Goal: Task Accomplishment & Management: Complete application form

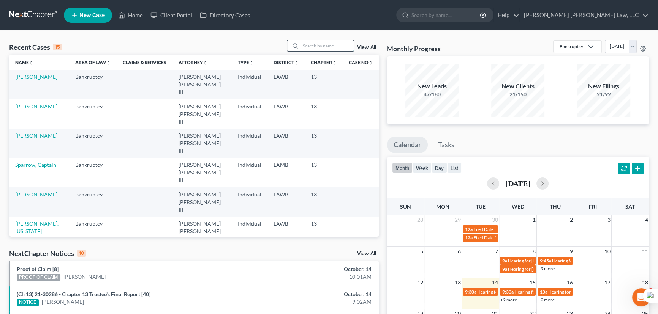
click at [314, 43] on input "search" at bounding box center [326, 45] width 53 height 11
type input "sparrow"
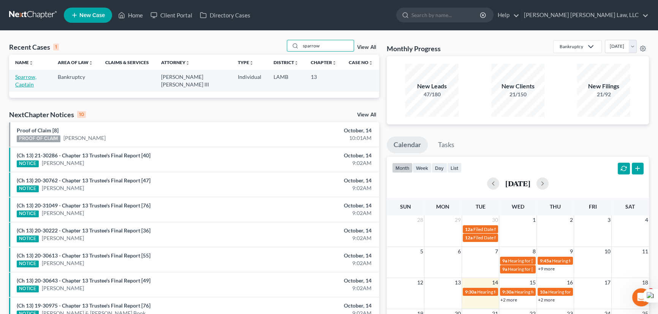
click at [36, 77] on link "Sparrow, Captain" at bounding box center [25, 81] width 21 height 14
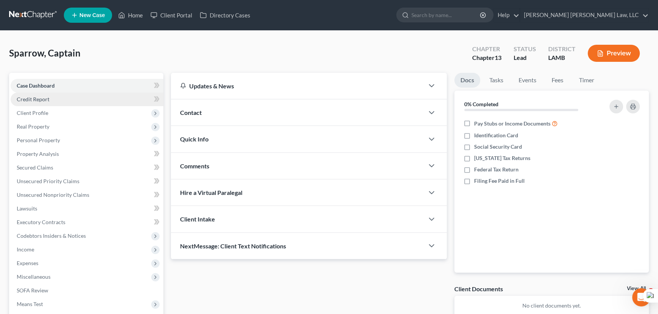
click at [38, 99] on span "Credit Report" at bounding box center [33, 99] width 33 height 6
click at [38, 114] on span "Client Profile" at bounding box center [33, 113] width 32 height 6
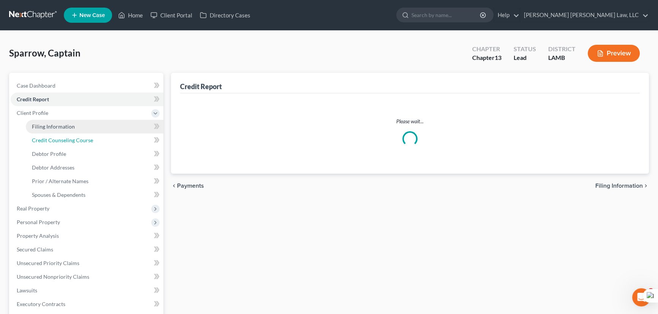
click at [53, 134] on link "Credit Counseling Course" at bounding box center [94, 141] width 137 height 14
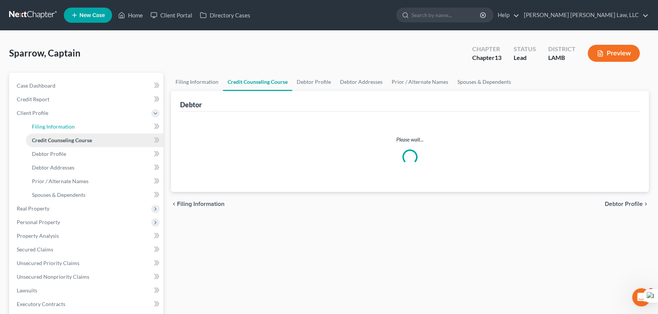
click at [53, 126] on span "Filing Information" at bounding box center [53, 126] width 43 height 6
select select "1"
select select "0"
select select "3"
select select "19"
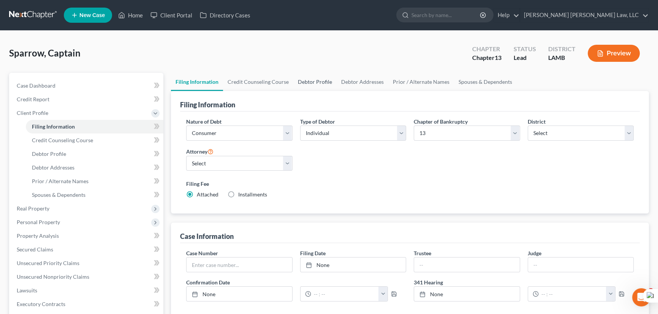
click at [312, 77] on link "Debtor Profile" at bounding box center [314, 82] width 43 height 18
select select "3"
select select "2"
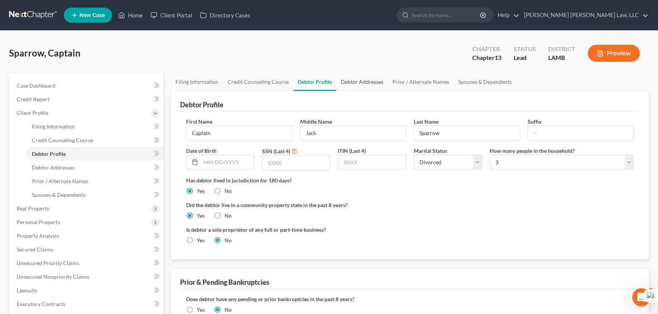
click at [374, 86] on link "Debtor Addresses" at bounding box center [362, 82] width 52 height 18
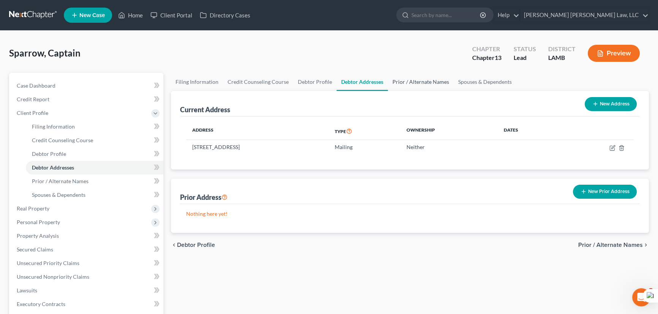
click at [411, 85] on link "Prior / Alternate Names" at bounding box center [421, 82] width 66 height 18
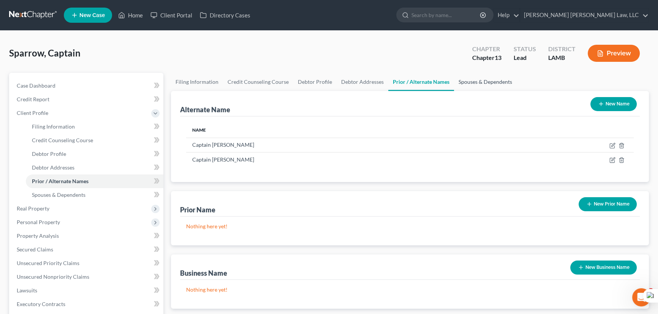
click at [463, 82] on link "Spouses & Dependents" at bounding box center [485, 82] width 63 height 18
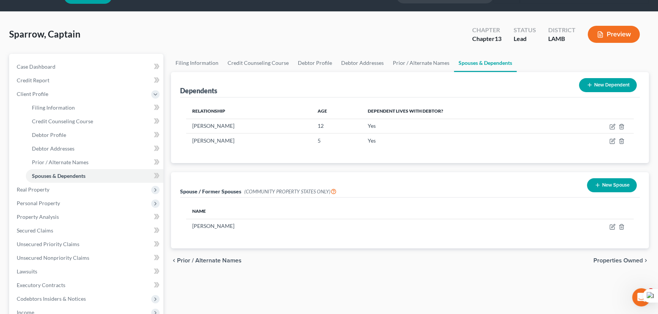
scroll to position [34, 0]
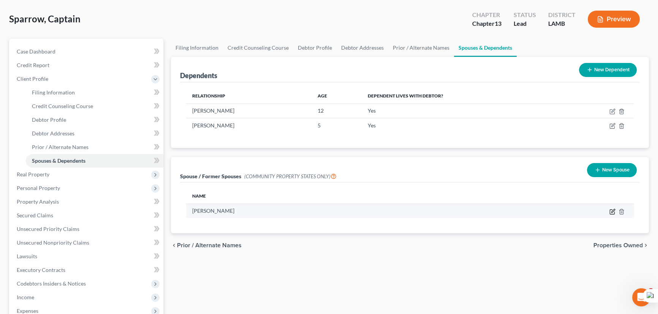
click at [610, 210] on icon "button" at bounding box center [612, 212] width 6 height 6
select select "4"
select select "19"
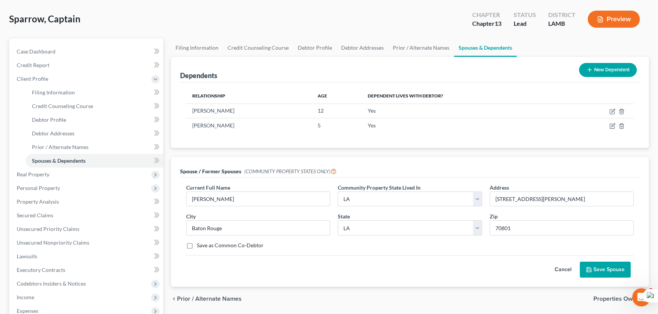
click at [599, 267] on button "Save Spouse" at bounding box center [604, 270] width 51 height 16
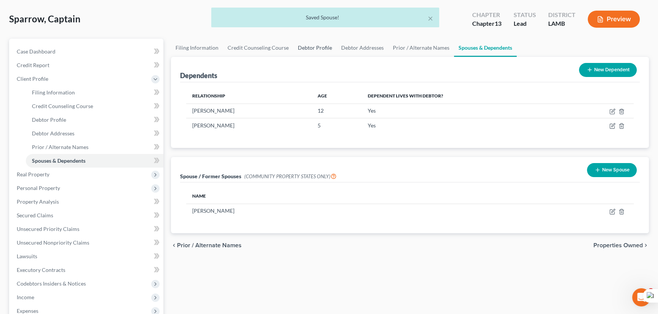
click at [314, 39] on link "Debtor Profile" at bounding box center [314, 48] width 43 height 18
select select "3"
select select "2"
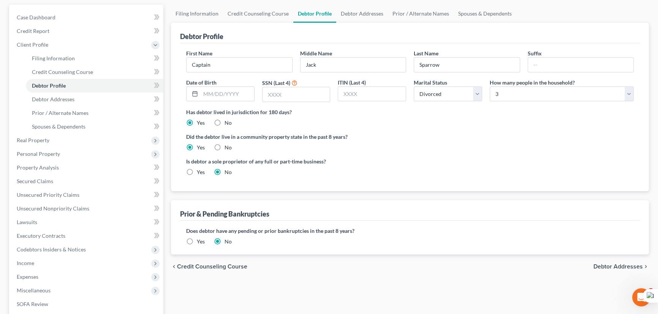
scroll to position [34, 0]
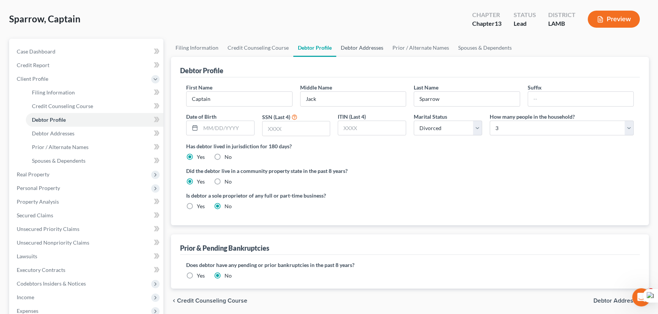
click at [352, 44] on link "Debtor Addresses" at bounding box center [362, 48] width 52 height 18
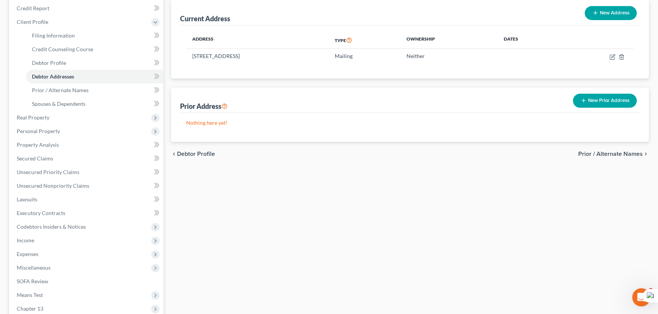
scroll to position [34, 0]
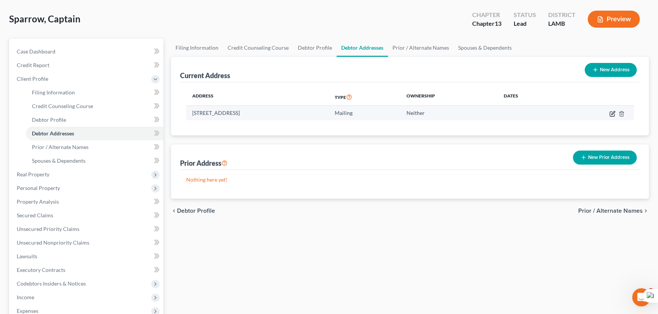
click at [611, 112] on icon "button" at bounding box center [612, 114] width 6 height 6
select select "19"
select select "1"
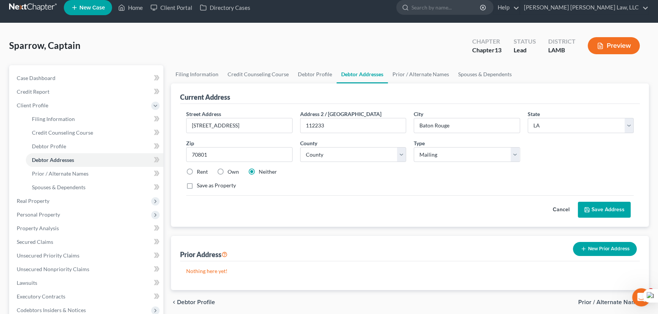
scroll to position [0, 0]
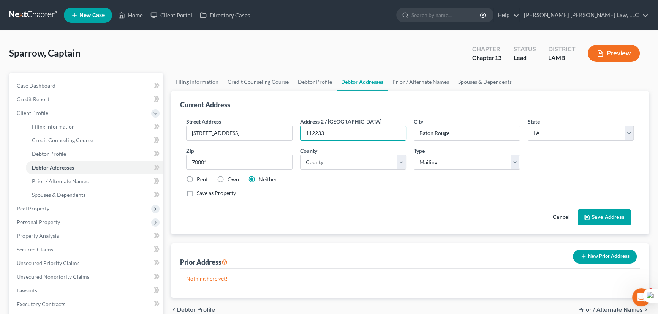
drag, startPoint x: 344, startPoint y: 131, endPoint x: 296, endPoint y: 133, distance: 48.6
click at [296, 133] on div "Address 2 / PO Box 112233" at bounding box center [353, 129] width 114 height 23
click at [604, 226] on div "Street Address * 11244 willow ave Address 2 / PO Box City * Baton Rouge State *…" at bounding box center [409, 173] width 459 height 123
click at [597, 219] on button "Save Address" at bounding box center [604, 218] width 53 height 16
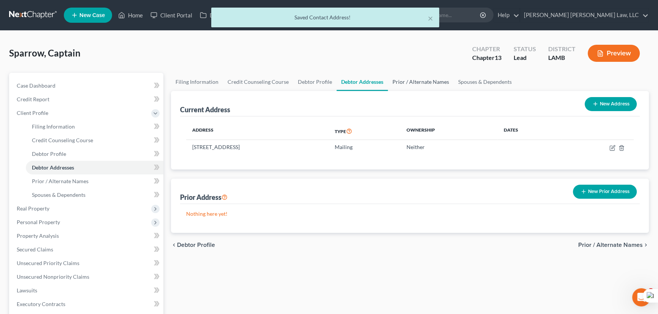
click at [418, 80] on link "Prior / Alternate Names" at bounding box center [421, 82] width 66 height 18
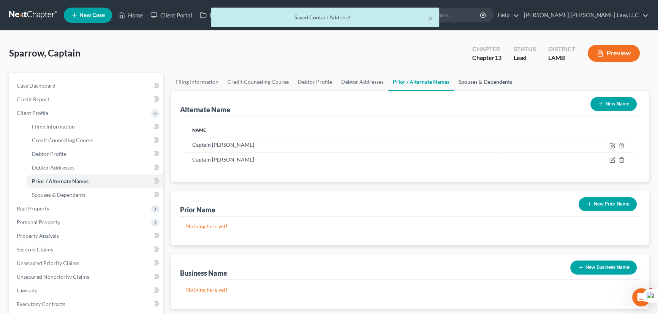
click at [475, 86] on link "Spouses & Dependents" at bounding box center [485, 82] width 63 height 18
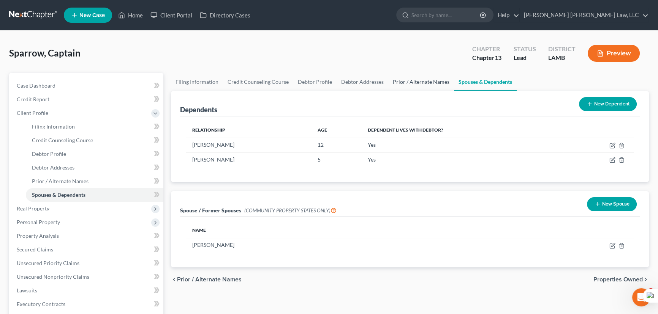
click at [406, 87] on link "Prior / Alternate Names" at bounding box center [421, 82] width 66 height 18
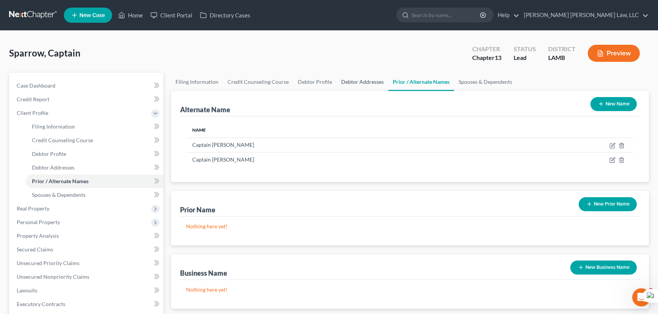
click at [360, 83] on link "Debtor Addresses" at bounding box center [362, 82] width 52 height 18
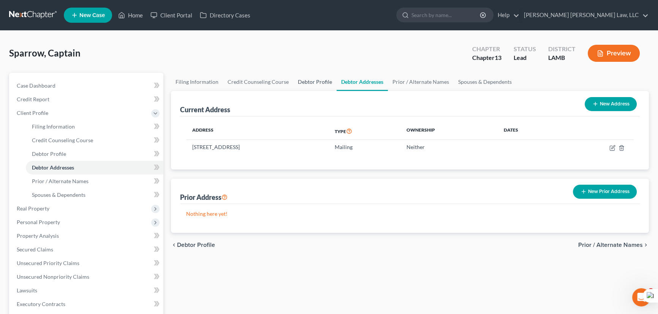
click at [316, 81] on link "Debtor Profile" at bounding box center [314, 82] width 43 height 18
select select "3"
select select "2"
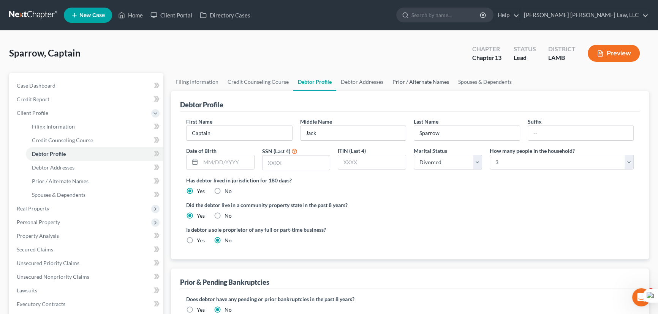
click at [405, 84] on link "Prior / Alternate Names" at bounding box center [421, 82] width 66 height 18
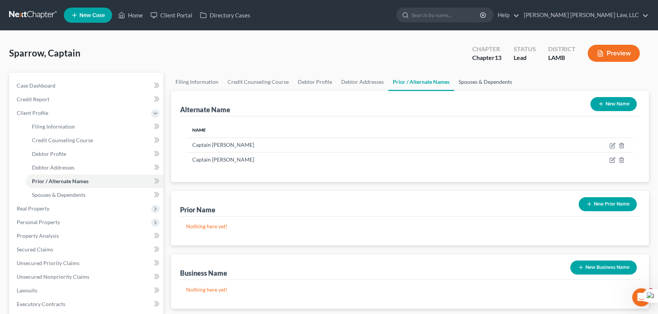
click at [480, 83] on link "Spouses & Dependents" at bounding box center [485, 82] width 63 height 18
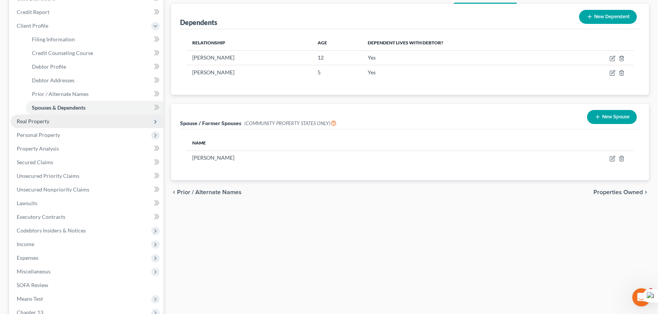
scroll to position [103, 0]
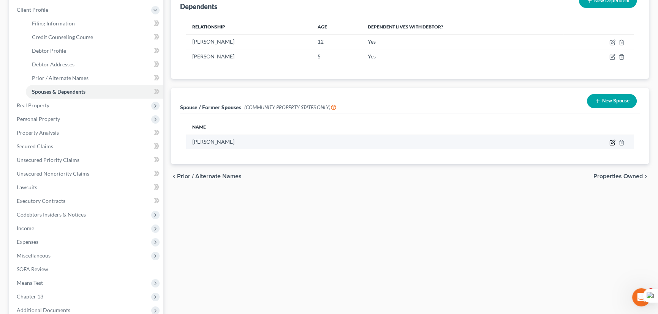
click at [614, 140] on icon "button" at bounding box center [612, 143] width 6 height 6
select select "4"
select select "19"
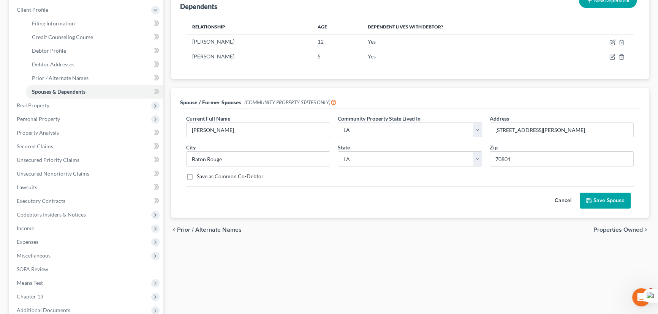
click at [616, 200] on button "Save Spouse" at bounding box center [604, 201] width 51 height 16
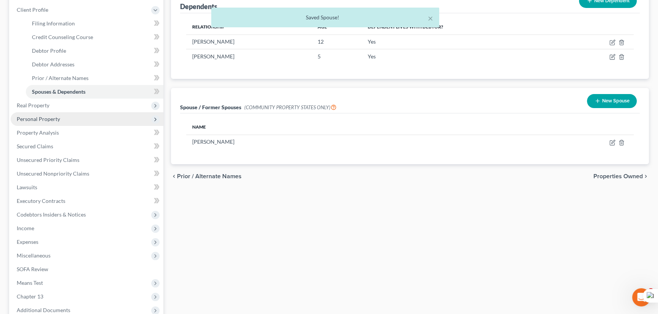
click at [84, 119] on span "Personal Property" at bounding box center [87, 119] width 153 height 14
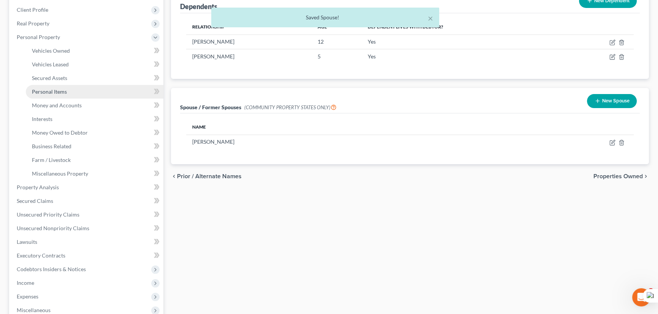
click at [93, 87] on link "Personal Items" at bounding box center [94, 92] width 137 height 14
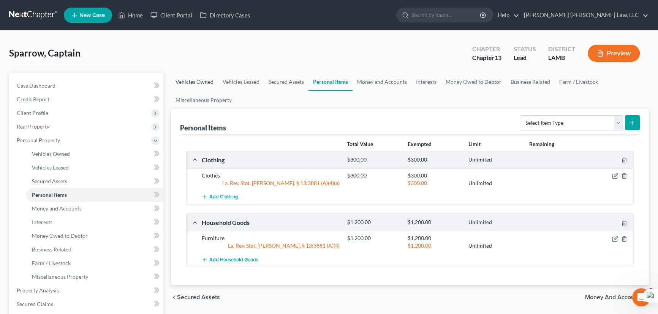
click at [213, 77] on link "Vehicles Owned" at bounding box center [194, 82] width 47 height 18
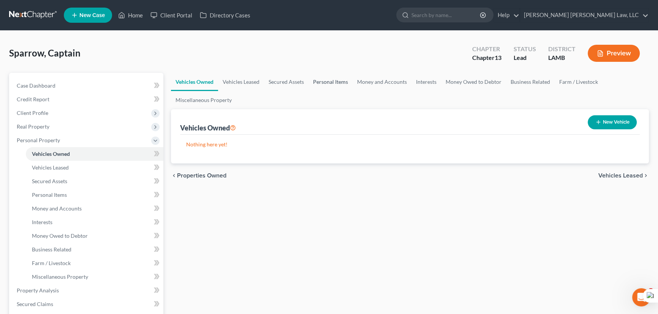
click at [341, 82] on link "Personal Items" at bounding box center [330, 82] width 44 height 18
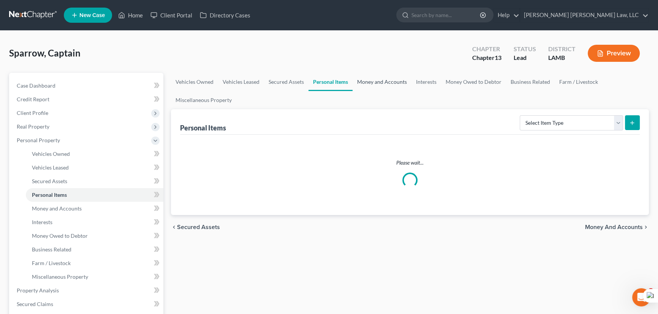
click at [391, 81] on link "Money and Accounts" at bounding box center [381, 82] width 59 height 18
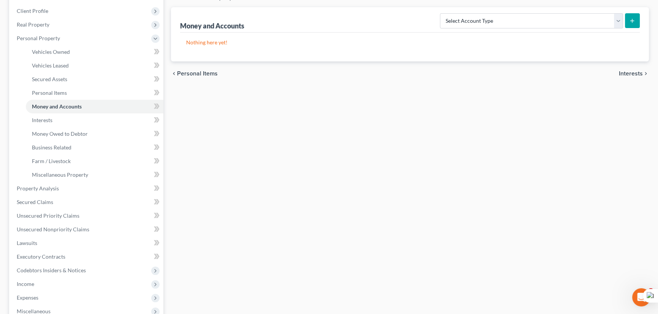
scroll to position [138, 0]
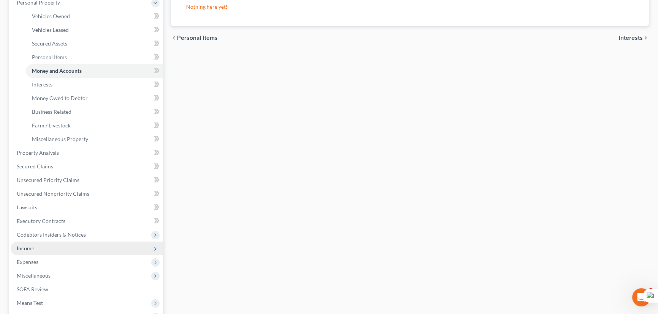
click at [44, 248] on span "Income" at bounding box center [87, 249] width 153 height 14
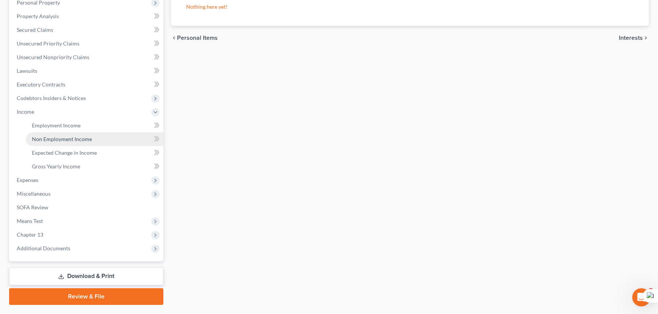
click at [50, 139] on span "Non Employment Income" at bounding box center [62, 139] width 60 height 6
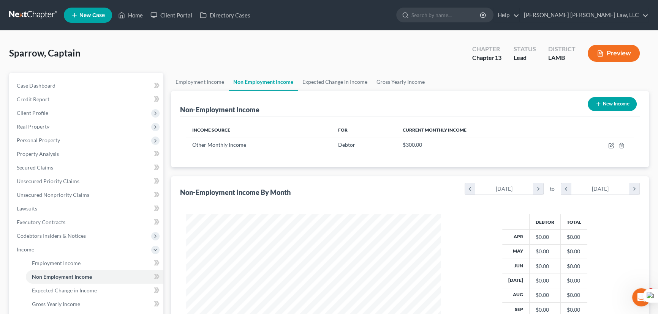
scroll to position [136, 270]
click at [217, 82] on link "Employment Income" at bounding box center [200, 82] width 58 height 18
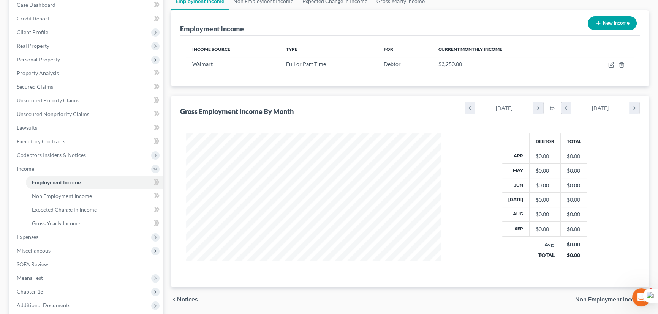
scroll to position [69, 0]
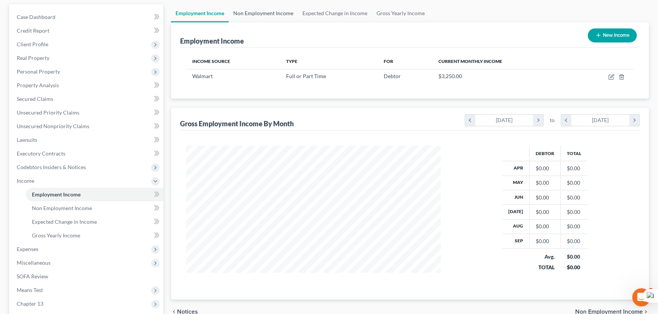
click at [273, 8] on link "Non Employment Income" at bounding box center [263, 13] width 69 height 18
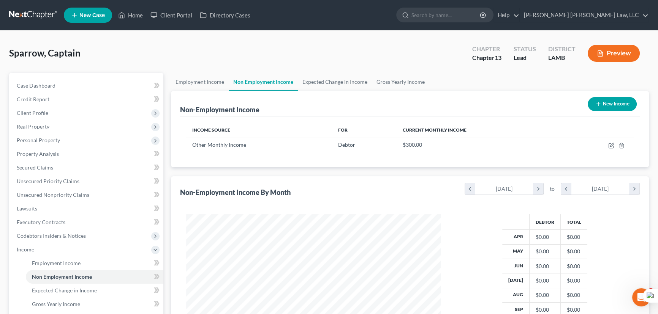
scroll to position [136, 270]
click at [38, 114] on span "Client Profile" at bounding box center [33, 113] width 32 height 6
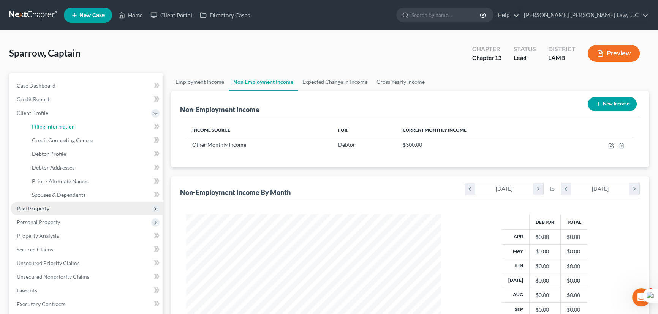
click at [46, 123] on span "Filing Information" at bounding box center [53, 126] width 43 height 6
select select "1"
select select "0"
select select "3"
select select "35"
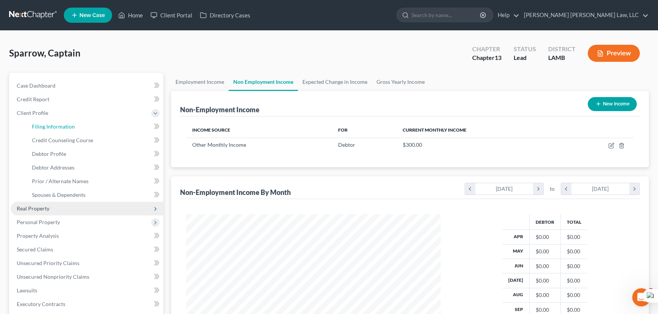
select select "1"
select select "19"
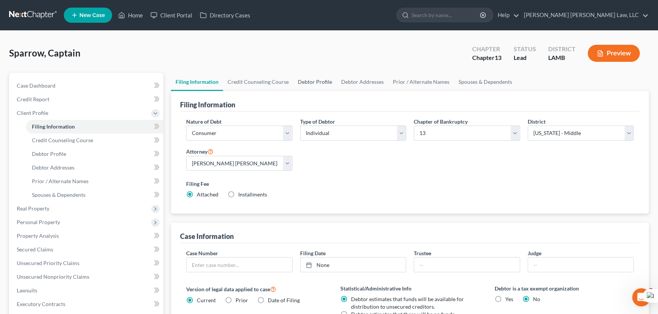
click at [301, 82] on link "Debtor Profile" at bounding box center [314, 82] width 43 height 18
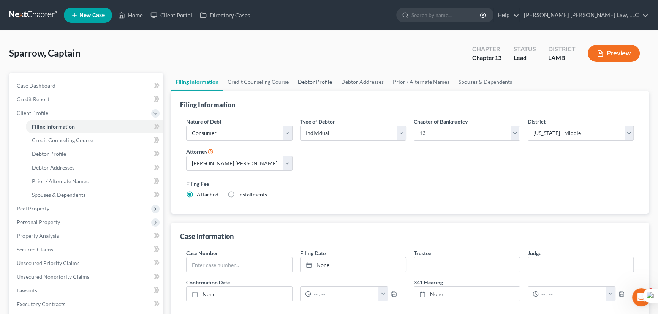
select select "3"
select select "2"
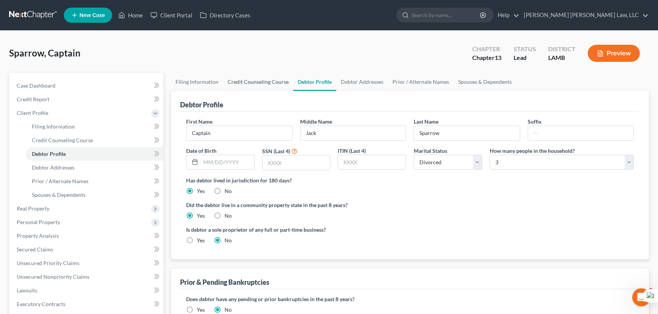
click at [270, 71] on div "Sparrow, Captain Upgraded Chapter Chapter 13 Status Lead District LAMB Preview" at bounding box center [328, 56] width 639 height 33
click at [255, 77] on link "Credit Counseling Course" at bounding box center [258, 82] width 70 height 18
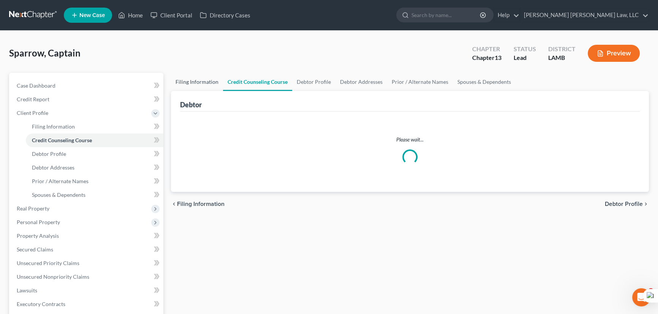
click at [207, 80] on link "Filing Information" at bounding box center [197, 82] width 52 height 18
select select "1"
select select "0"
select select "3"
select select "35"
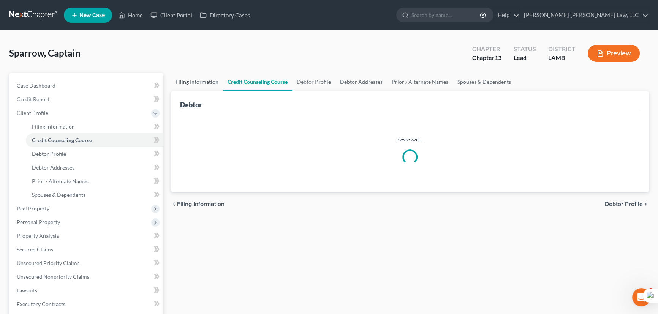
select select "1"
select select "19"
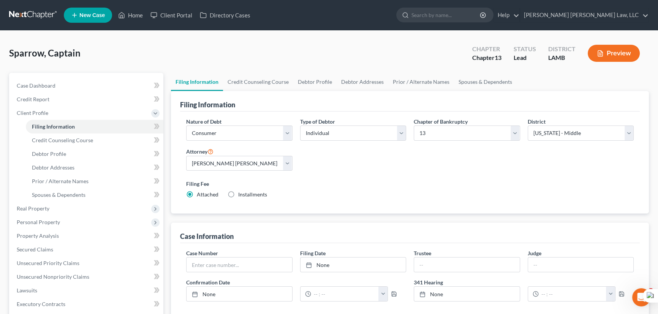
click at [40, 17] on link at bounding box center [33, 15] width 49 height 14
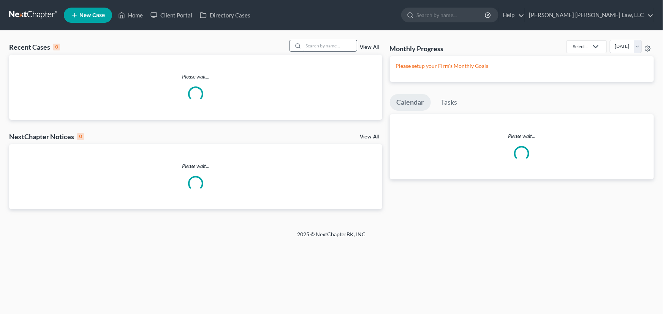
click at [311, 42] on input "search" at bounding box center [329, 45] width 53 height 11
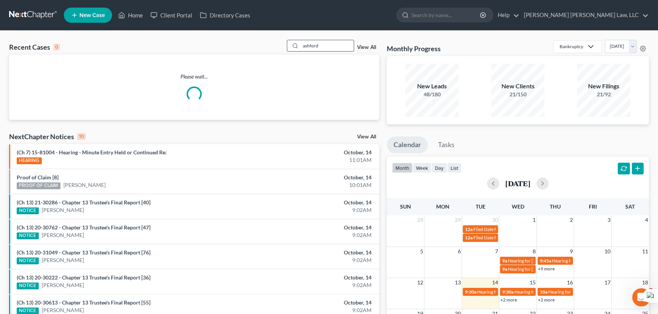
type input "ashford"
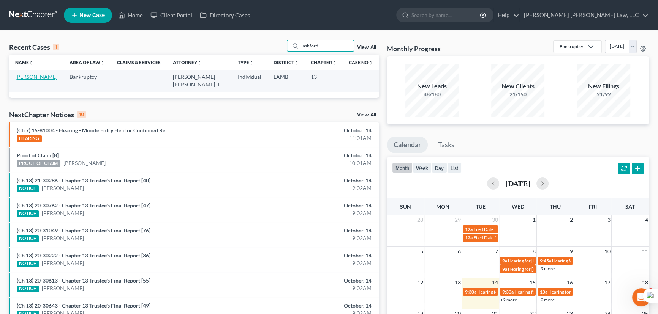
click at [44, 75] on link "[PERSON_NAME]" at bounding box center [36, 77] width 42 height 6
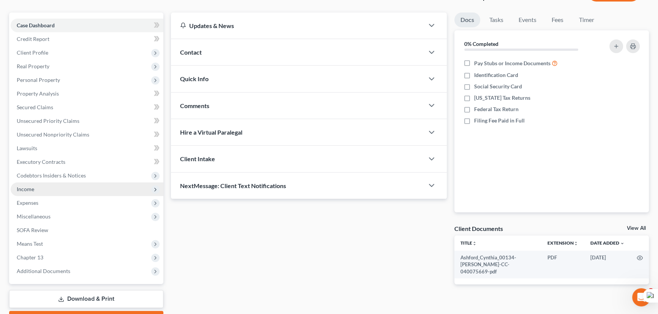
scroll to position [69, 0]
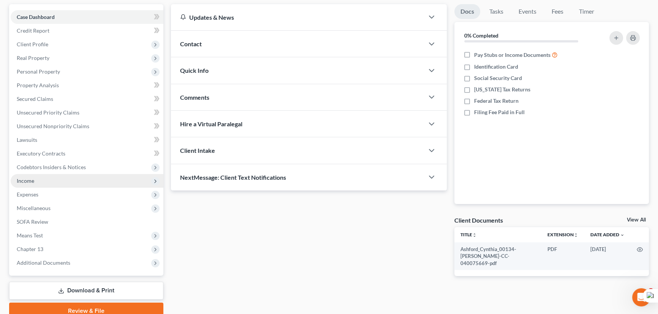
click at [60, 182] on span "Income" at bounding box center [87, 181] width 153 height 14
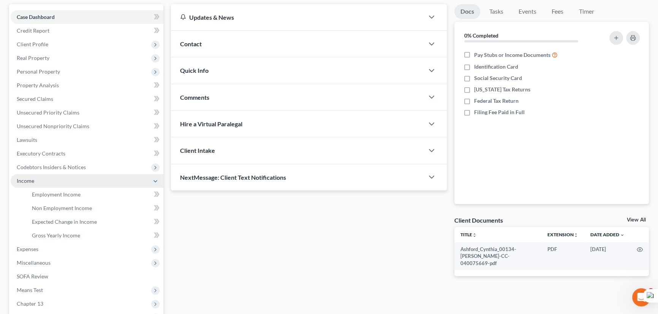
click at [97, 182] on span "Income" at bounding box center [87, 181] width 153 height 14
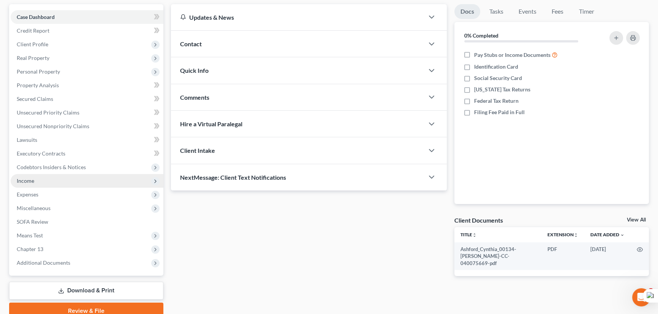
click at [82, 177] on span "Income" at bounding box center [87, 181] width 153 height 14
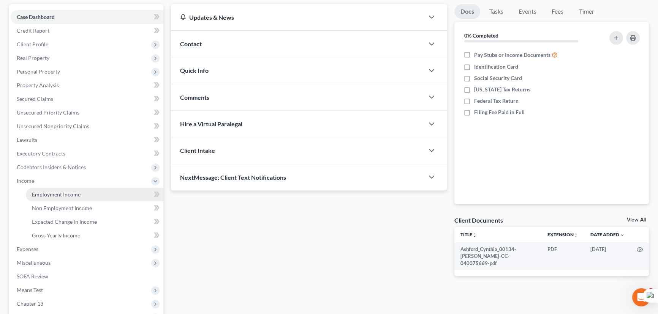
click at [78, 194] on span "Employment Income" at bounding box center [56, 194] width 49 height 6
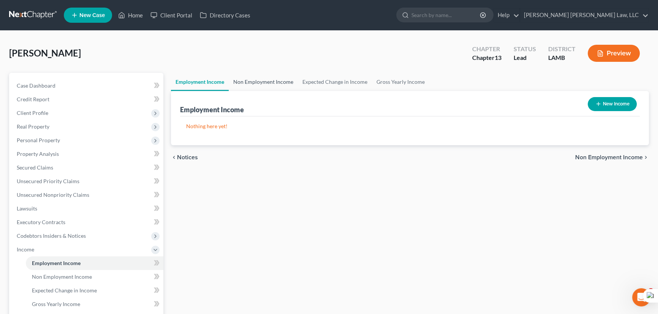
click at [275, 82] on link "Non Employment Income" at bounding box center [263, 82] width 69 height 18
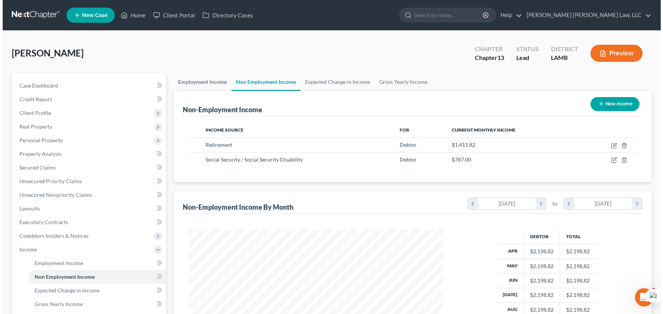
scroll to position [136, 270]
click at [208, 79] on link "Employment Income" at bounding box center [200, 82] width 58 height 18
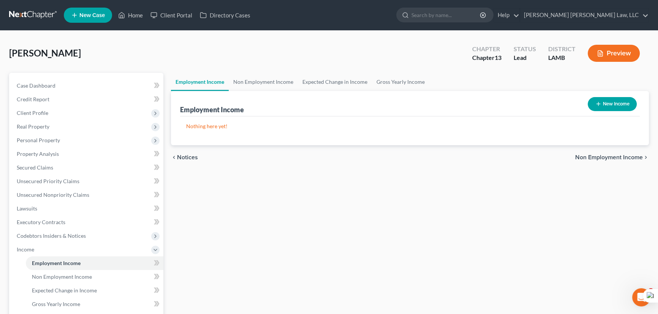
click at [615, 104] on button "New Income" at bounding box center [611, 104] width 49 height 14
select select "0"
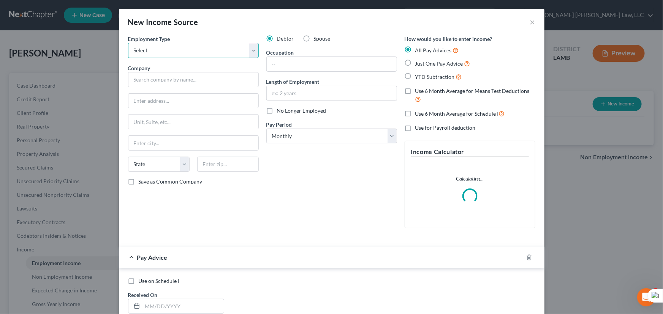
click at [205, 53] on select "Select Full or [DEMOGRAPHIC_DATA] Employment Self Employment" at bounding box center [193, 50] width 131 height 15
click at [128, 43] on select "Select Full or [DEMOGRAPHIC_DATA] Employment Self Employment" at bounding box center [193, 50] width 131 height 15
click at [168, 54] on select "Select Full or [DEMOGRAPHIC_DATA] Employment Self Employment" at bounding box center [193, 50] width 131 height 15
select select "1"
click at [128, 43] on select "Select Full or [DEMOGRAPHIC_DATA] Employment Self Employment" at bounding box center [193, 50] width 131 height 15
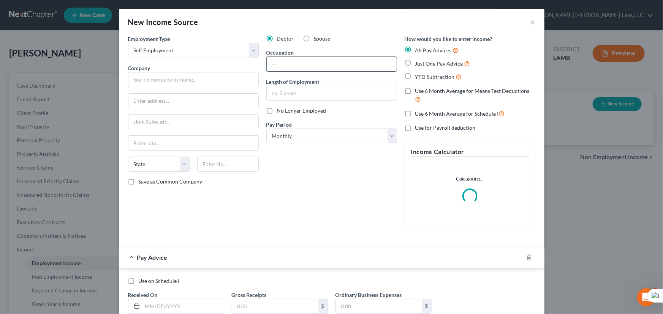
click at [326, 65] on input "text" at bounding box center [332, 64] width 130 height 14
type input "House Cleaner"
type input "q"
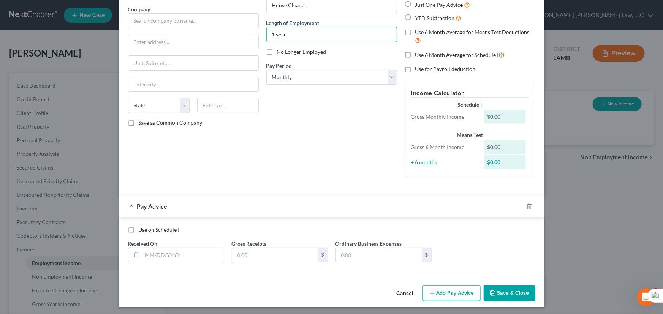
scroll to position [61, 0]
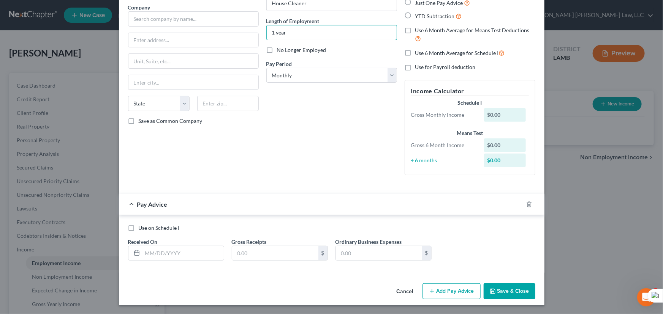
type input "1 year"
click at [234, 152] on div "Employment Type * Select Full or [DEMOGRAPHIC_DATA] Employment Self Employment …" at bounding box center [193, 77] width 138 height 207
click at [178, 260] on input "text" at bounding box center [182, 253] width 81 height 14
type input "[DATE]"
click at [285, 247] on input "text" at bounding box center [275, 253] width 86 height 14
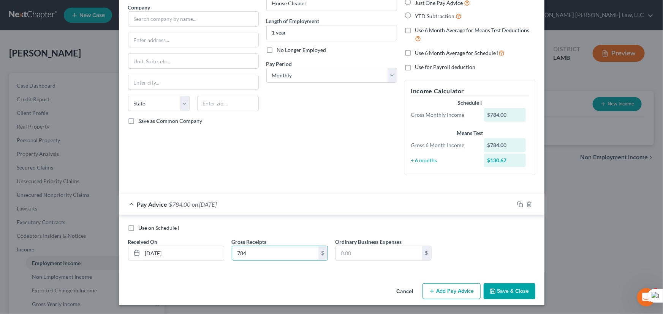
type input "784"
click at [443, 293] on button "Add Pay Advice" at bounding box center [451, 292] width 58 height 16
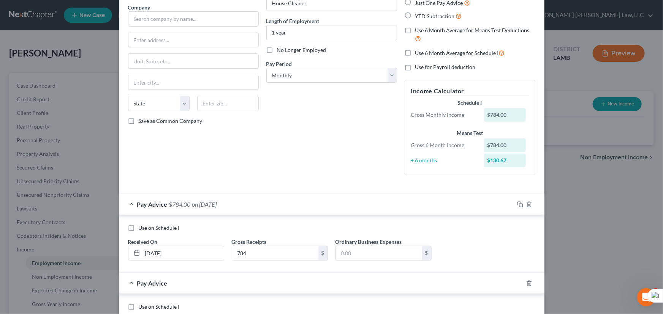
scroll to position [139, 0]
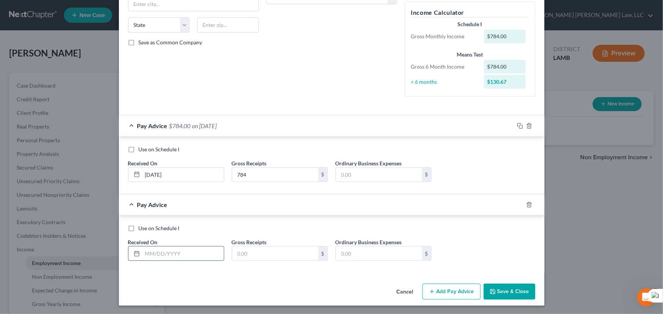
click at [160, 253] on input "text" at bounding box center [182, 254] width 81 height 14
type input "[DATE]"
click at [264, 257] on input "text" at bounding box center [275, 254] width 86 height 14
type input "600"
click at [450, 289] on button "Add Pay Advice" at bounding box center [451, 292] width 58 height 16
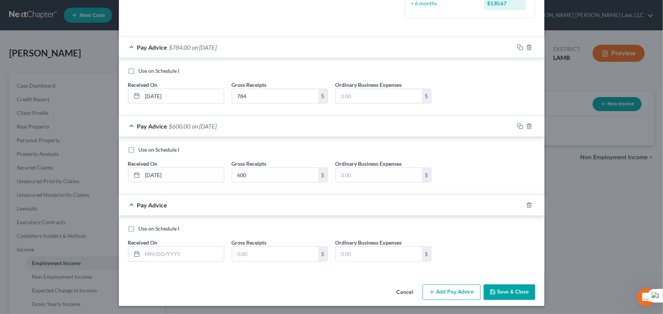
scroll to position [218, 0]
click at [191, 249] on input "text" at bounding box center [182, 254] width 81 height 14
type input "[DATE]"
click at [255, 246] on div "$" at bounding box center [280, 253] width 96 height 15
click at [254, 251] on input "text" at bounding box center [275, 254] width 86 height 14
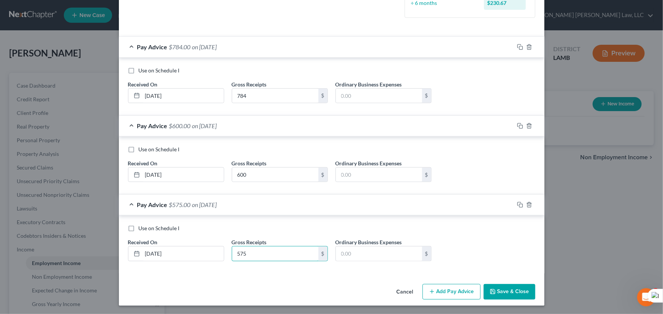
type input "575"
click at [455, 291] on button "Add Pay Advice" at bounding box center [451, 292] width 58 height 16
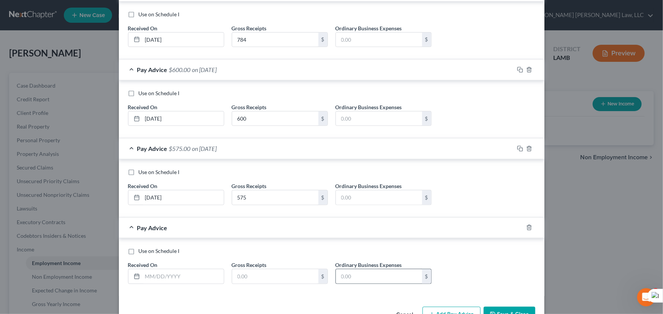
scroll to position [297, 0]
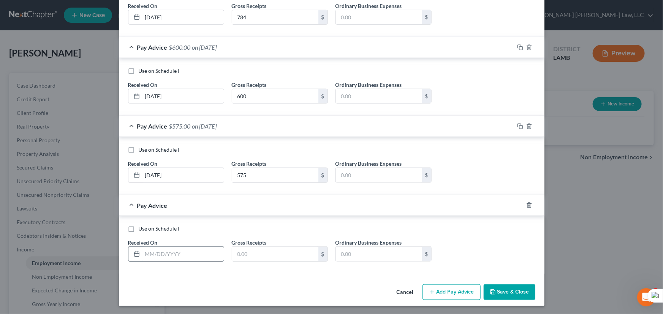
click at [184, 257] on input "text" at bounding box center [182, 254] width 81 height 14
type input "[DATE]"
click at [231, 252] on div "Gross Receipts $" at bounding box center [280, 250] width 104 height 23
click at [233, 252] on input "text" at bounding box center [275, 254] width 86 height 14
type input "625"
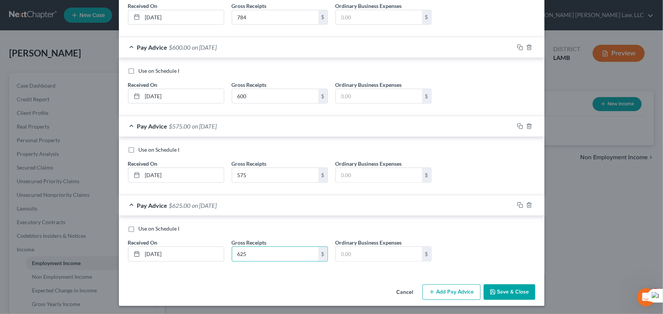
click at [450, 285] on button "Add Pay Advice" at bounding box center [451, 293] width 58 height 16
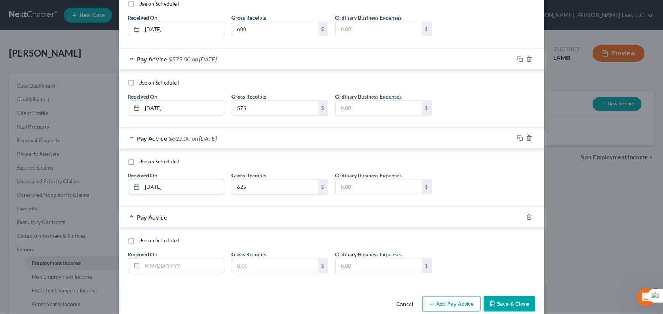
scroll to position [376, 0]
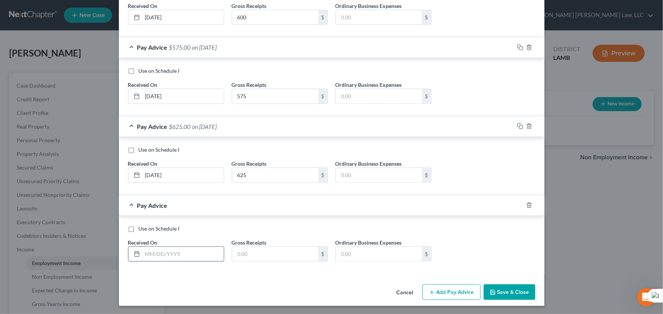
click at [189, 251] on input "text" at bounding box center [182, 254] width 81 height 14
type input "[DATE]"
click at [264, 261] on div "Use on Schedule I Received On * [DATE] Gross Receipts $ Ordinary Business Expen…" at bounding box center [331, 246] width 415 height 43
click at [270, 254] on input "text" at bounding box center [275, 254] width 86 height 14
type input "784"
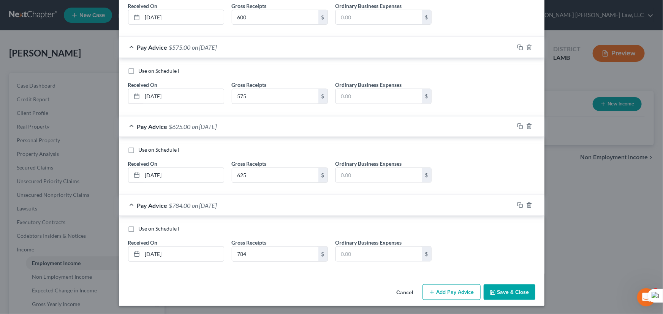
click at [437, 285] on button "Add Pay Advice" at bounding box center [451, 293] width 58 height 16
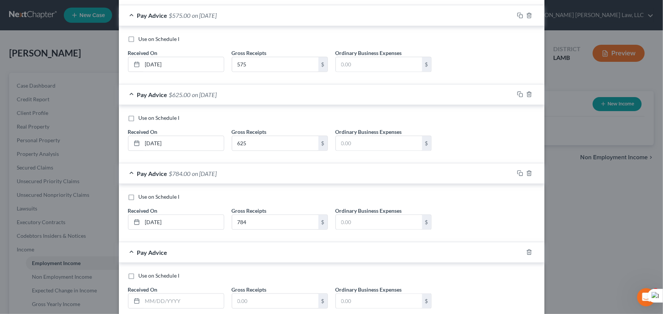
scroll to position [455, 0]
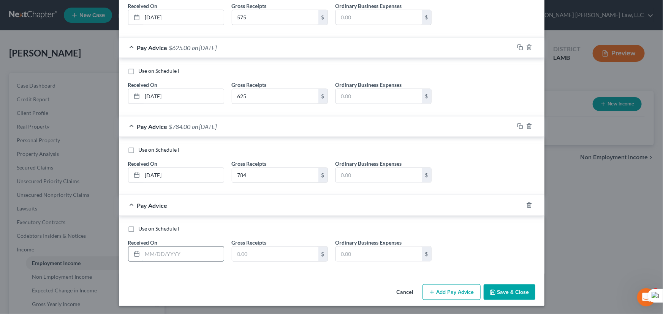
click at [182, 247] on input "text" at bounding box center [182, 254] width 81 height 14
type input "[DATE]"
click at [232, 248] on input "text" at bounding box center [275, 254] width 86 height 14
type input "784"
click at [505, 292] on button "Save & Close" at bounding box center [509, 293] width 52 height 16
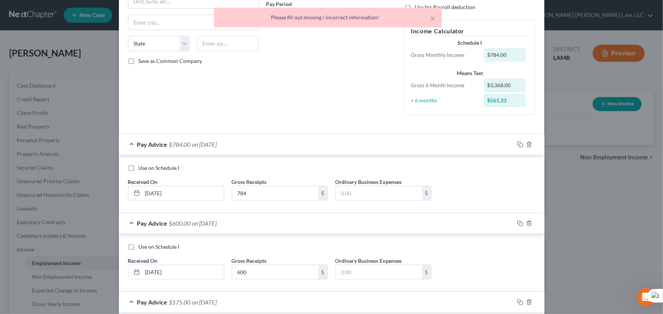
scroll to position [0, 0]
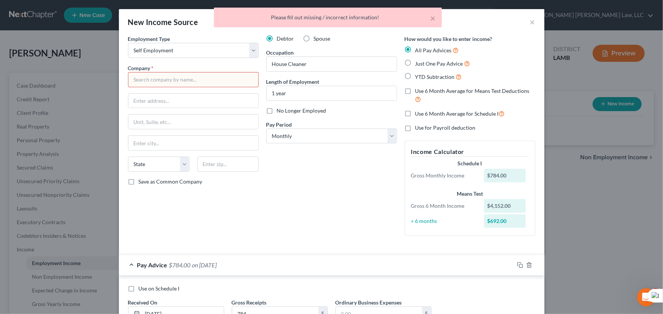
click at [208, 75] on input "text" at bounding box center [193, 79] width 131 height 15
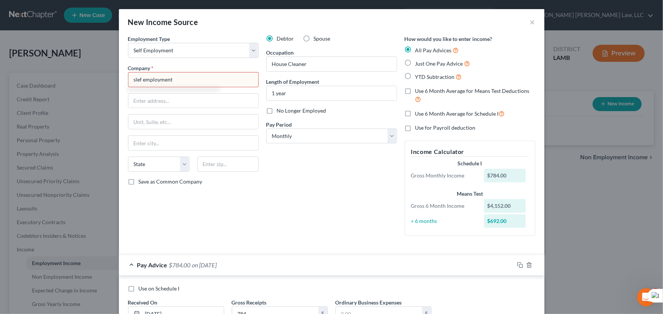
click at [137, 80] on input "slef employment" at bounding box center [193, 79] width 131 height 15
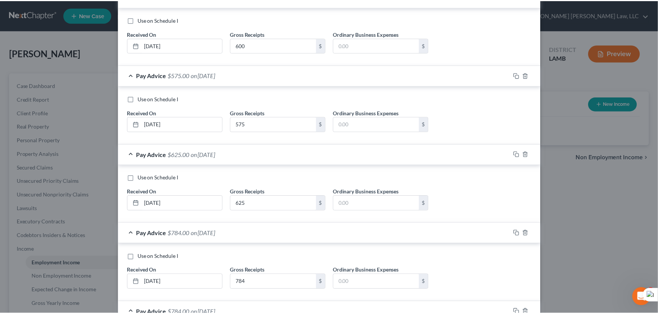
scroll to position [448, 0]
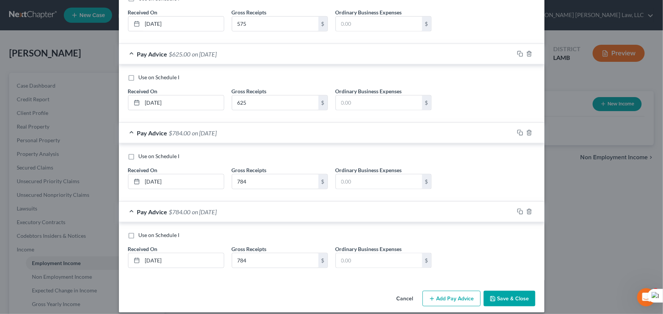
type input "self employment"
click at [497, 295] on button "Save & Close" at bounding box center [509, 299] width 52 height 16
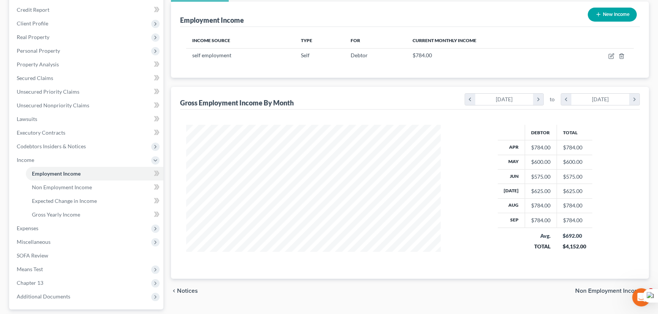
scroll to position [87, 0]
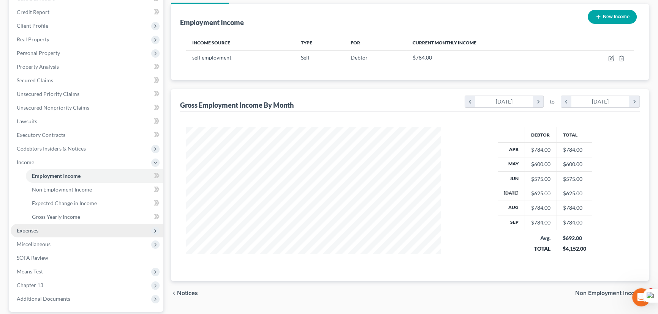
click at [61, 226] on span "Expenses" at bounding box center [87, 231] width 153 height 14
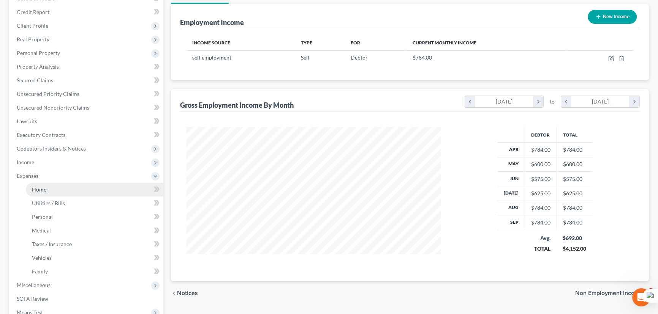
click at [57, 186] on link "Home" at bounding box center [94, 190] width 137 height 14
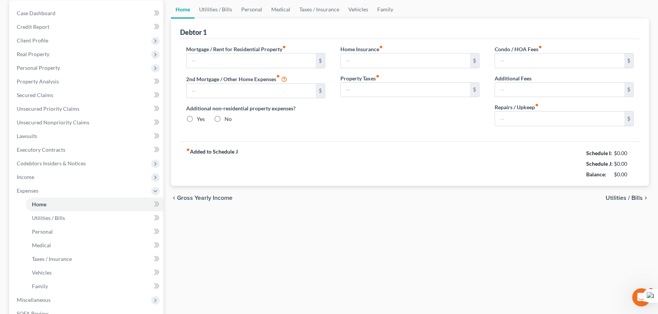
scroll to position [12, 0]
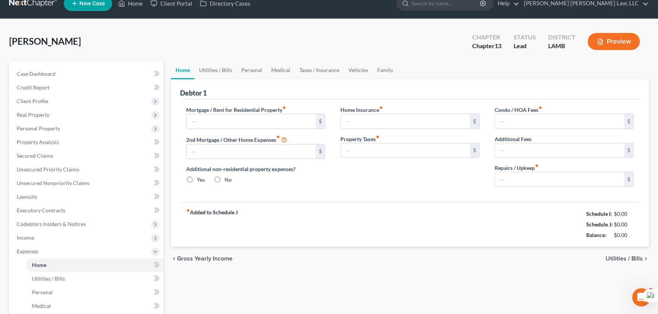
type input "838.00"
type input "0.00"
radio input "true"
type input "0.00"
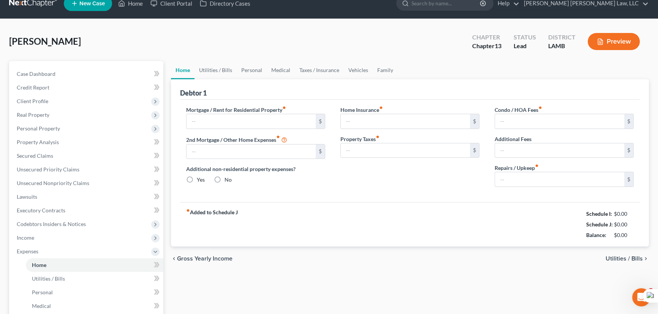
type input "0.00"
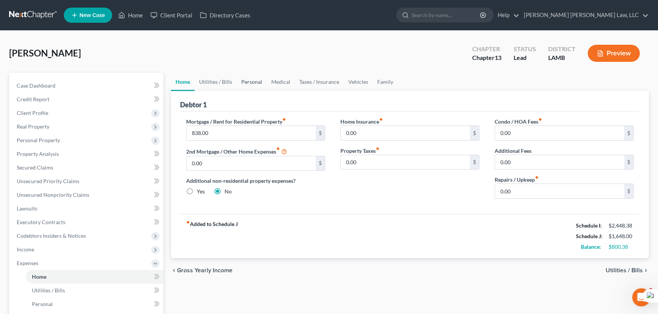
click at [256, 83] on link "Personal" at bounding box center [252, 82] width 30 height 18
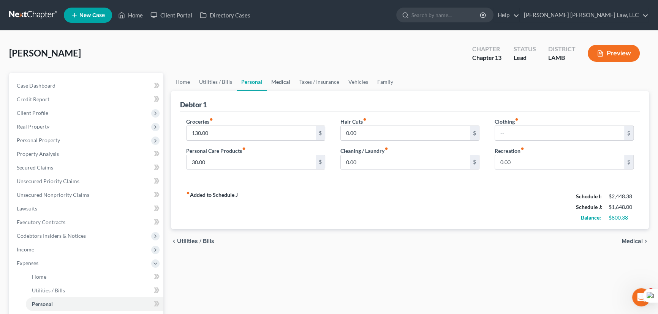
click at [276, 81] on link "Medical" at bounding box center [281, 82] width 28 height 18
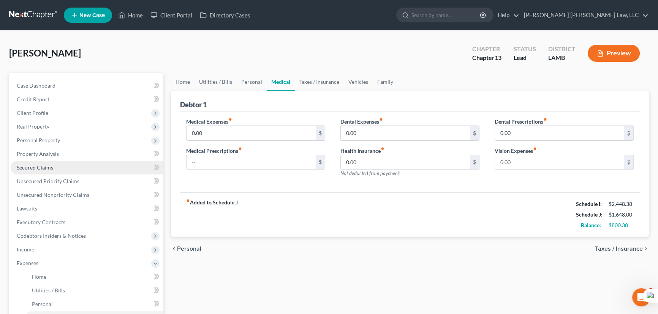
click at [39, 171] on link "Secured Claims" at bounding box center [87, 168] width 153 height 14
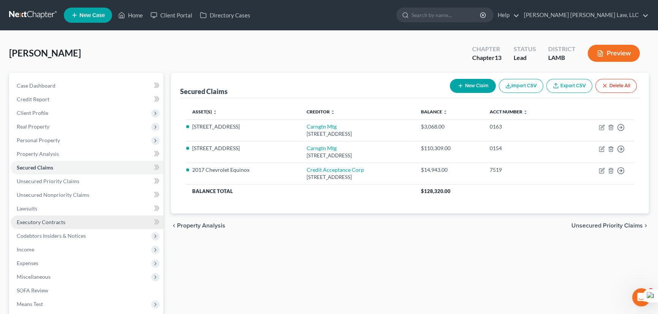
scroll to position [102, 0]
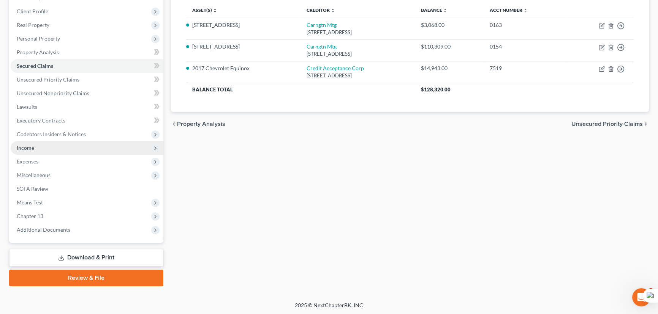
click at [60, 148] on span "Income" at bounding box center [87, 148] width 153 height 14
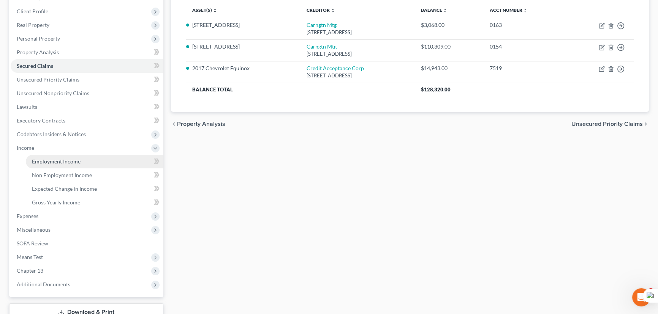
click at [62, 155] on link "Employment Income" at bounding box center [94, 162] width 137 height 14
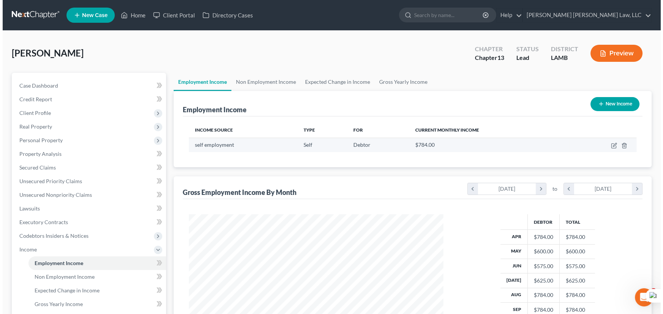
scroll to position [136, 270]
click at [608, 145] on icon "button" at bounding box center [610, 146] width 5 height 5
select select "1"
select select "0"
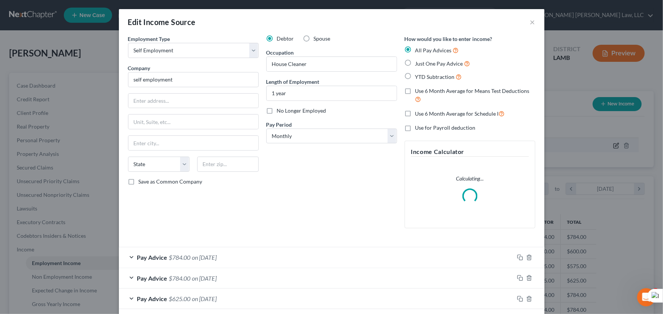
scroll to position [136, 272]
click at [415, 91] on label "Use 6 Month Average for Means Test Deductions" at bounding box center [475, 95] width 120 height 16
click at [418, 91] on input "Use 6 Month Average for Means Test Deductions" at bounding box center [420, 89] width 5 height 5
checkbox input "true"
click at [415, 112] on label "Use 6 Month Average for Schedule I" at bounding box center [460, 113] width 90 height 9
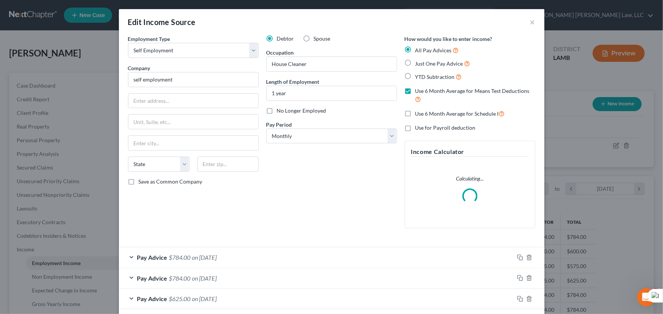
click at [418, 112] on input "Use 6 Month Average for Schedule I" at bounding box center [420, 111] width 5 height 5
checkbox input "true"
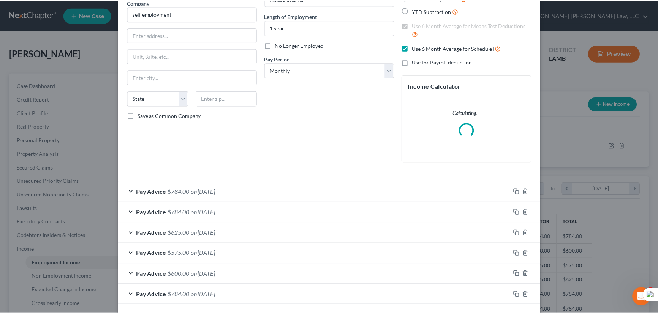
scroll to position [98, 0]
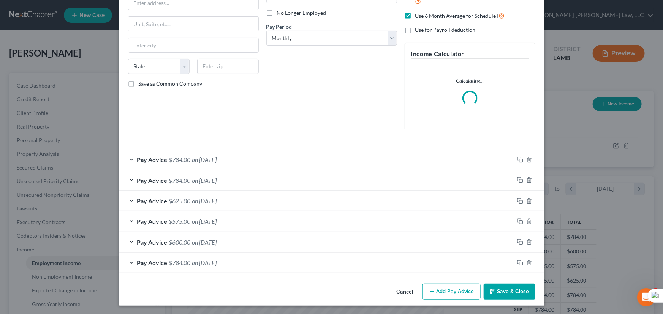
click at [494, 290] on button "Save & Close" at bounding box center [509, 292] width 52 height 16
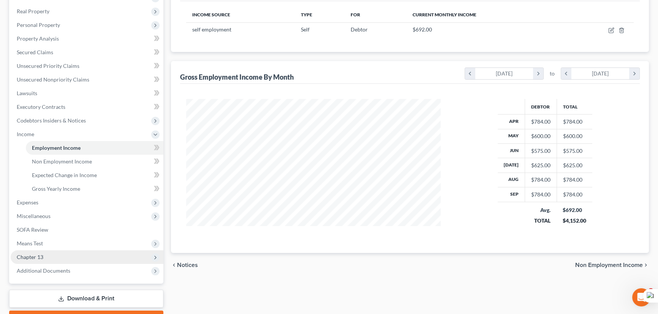
scroll to position [156, 0]
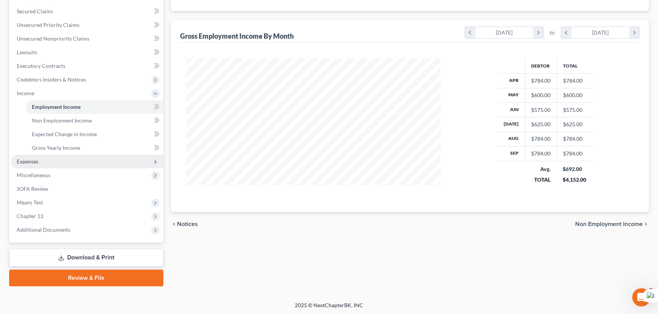
click at [34, 158] on span "Expenses" at bounding box center [28, 161] width 22 height 6
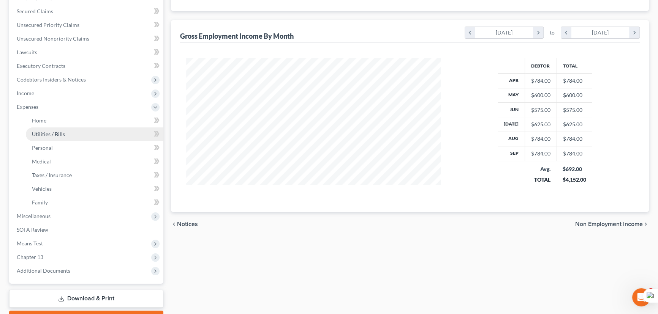
click at [44, 128] on link "Utilities / Bills" at bounding box center [94, 135] width 137 height 14
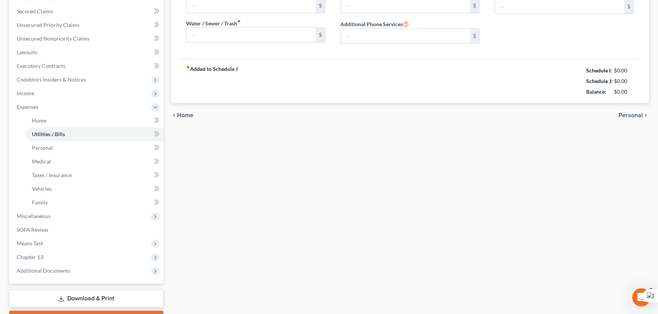
type input "100.00"
type input "40.00"
type input "50.00"
type input "0.00"
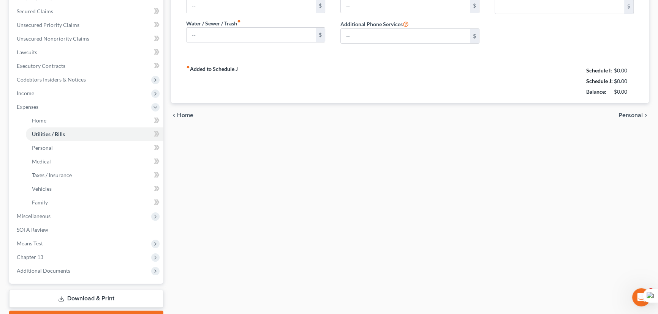
type input "0.00"
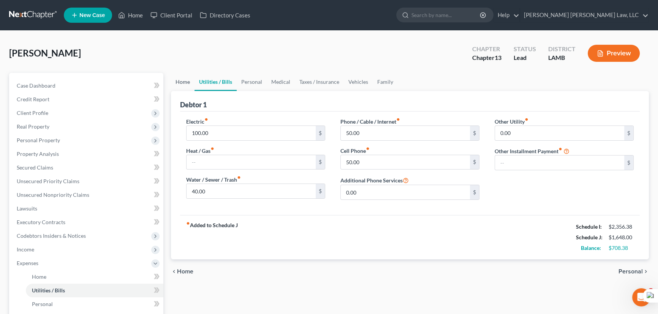
click at [189, 77] on link "Home" at bounding box center [183, 82] width 24 height 18
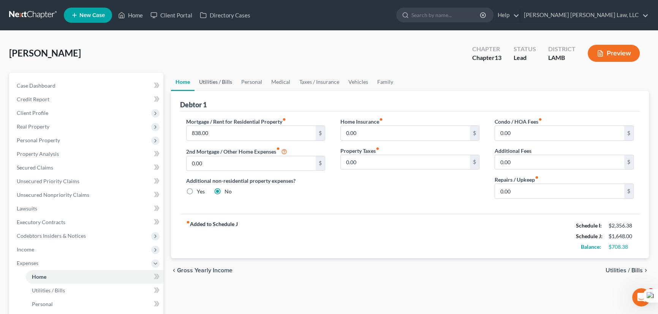
click at [220, 83] on link "Utilities / Bills" at bounding box center [215, 82] width 42 height 18
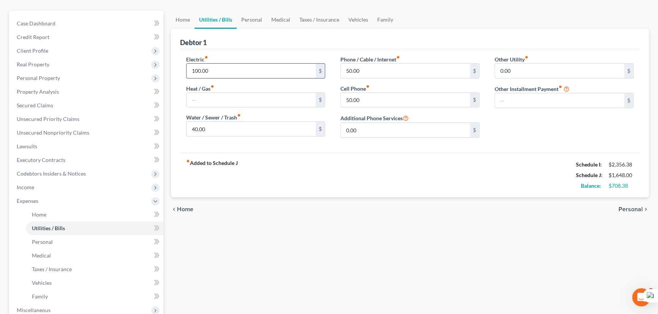
scroll to position [138, 0]
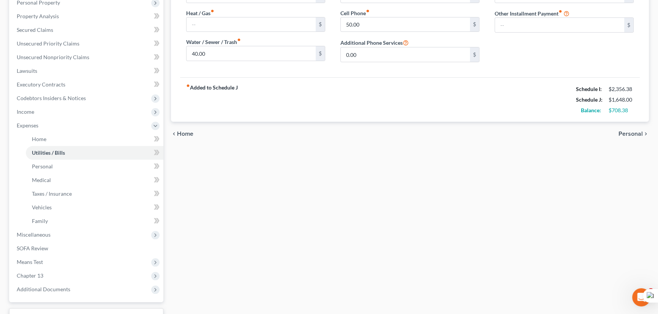
click at [292, 157] on div "Home Utilities / Bills Personal Medical Taxes / Insurance Vehicles Family Debto…" at bounding box center [409, 140] width 485 height 411
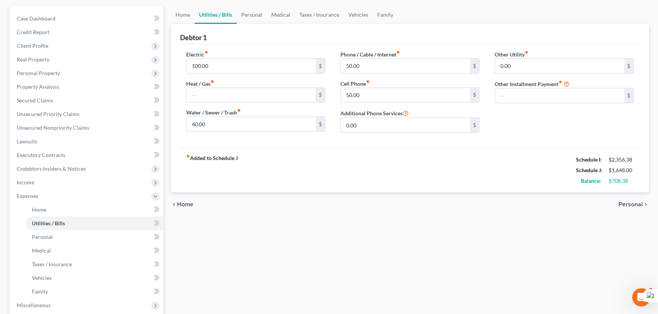
scroll to position [0, 0]
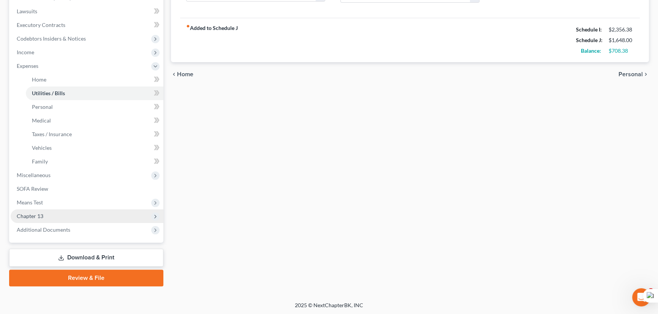
click at [68, 215] on span "Chapter 13" at bounding box center [87, 217] width 153 height 14
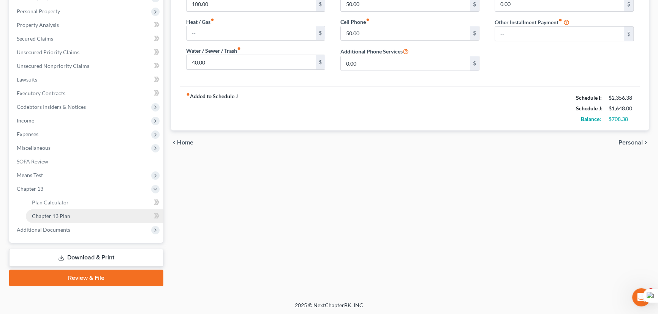
click at [74, 215] on link "Chapter 13 Plan" at bounding box center [94, 217] width 137 height 14
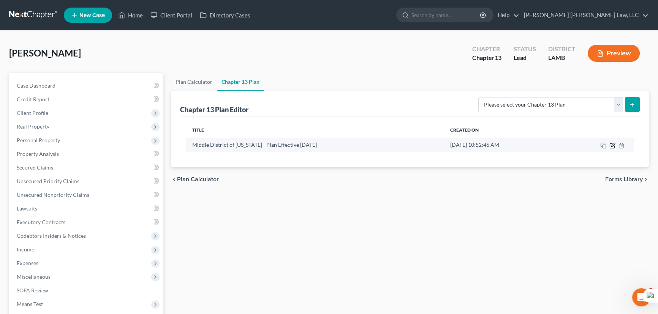
click at [611, 144] on icon "button" at bounding box center [612, 146] width 6 height 6
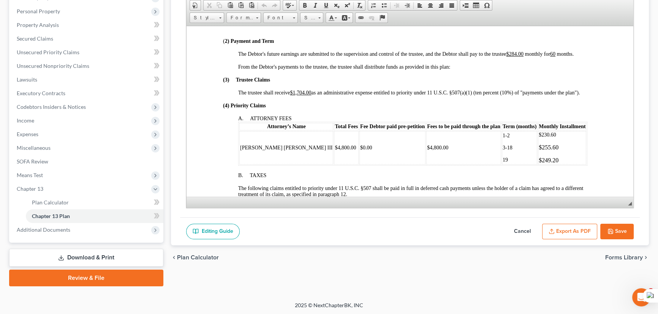
scroll to position [276, 0]
click at [618, 231] on button "Save" at bounding box center [616, 232] width 33 height 16
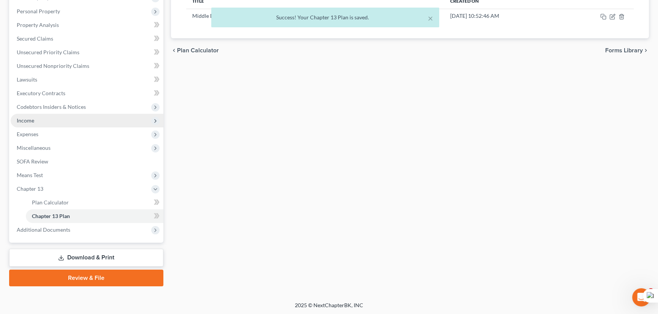
click at [73, 124] on span "Income" at bounding box center [87, 121] width 153 height 14
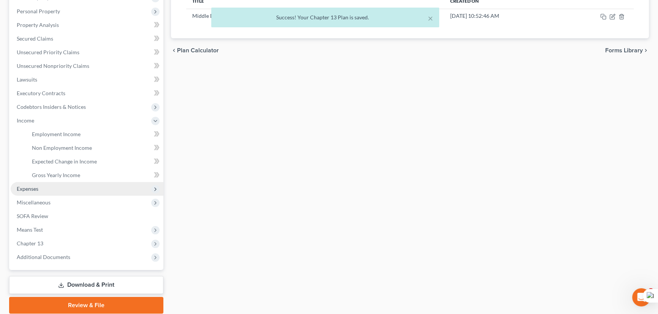
click at [65, 188] on span "Expenses" at bounding box center [87, 189] width 153 height 14
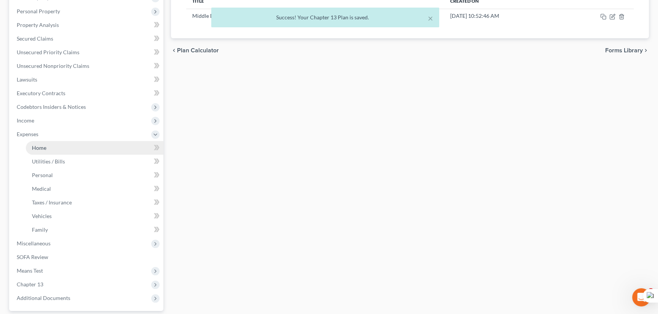
click at [62, 144] on link "Home" at bounding box center [94, 148] width 137 height 14
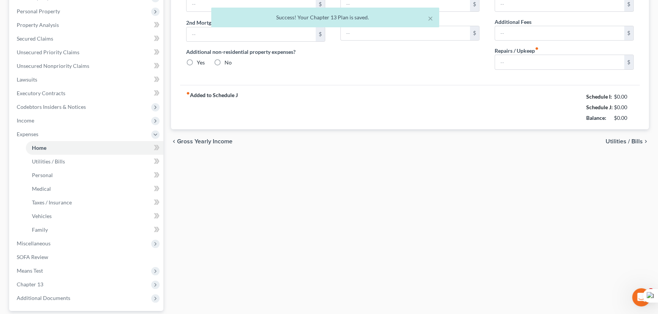
scroll to position [12, 0]
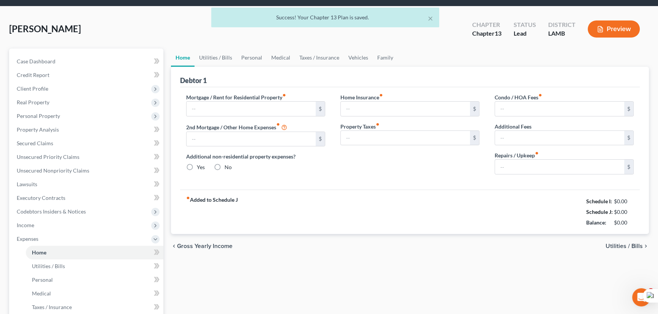
type input "838.00"
type input "0.00"
radio input "true"
type input "0.00"
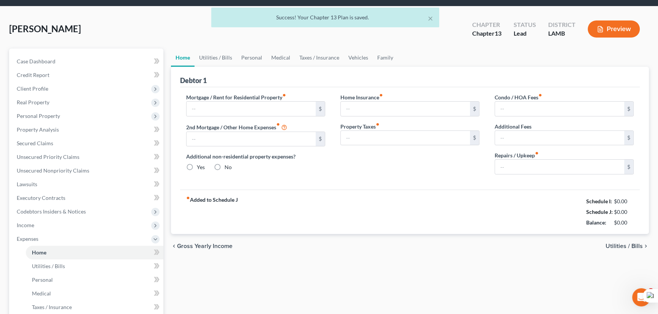
type input "0.00"
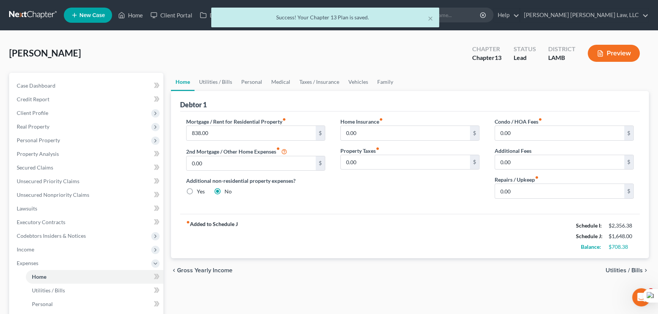
scroll to position [0, 0]
click at [221, 81] on link "Utilities / Bills" at bounding box center [215, 82] width 42 height 18
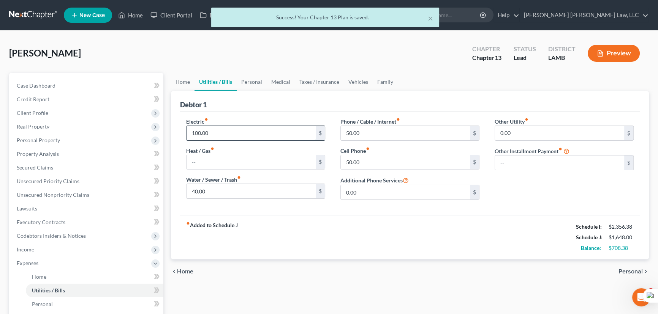
click at [237, 132] on input "100.00" at bounding box center [250, 133] width 129 height 14
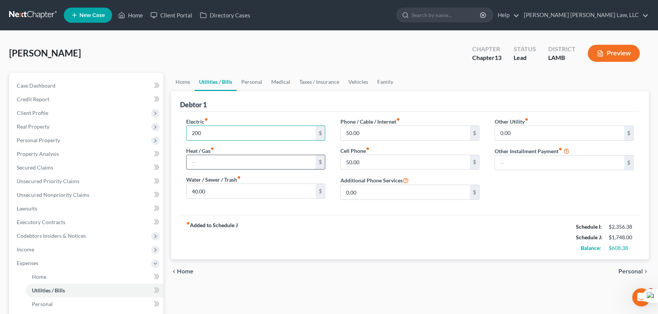
type input "200"
click at [190, 162] on input "text" at bounding box center [250, 162] width 129 height 14
type input "7"
type input "80"
click at [206, 195] on input "40.00" at bounding box center [250, 191] width 129 height 14
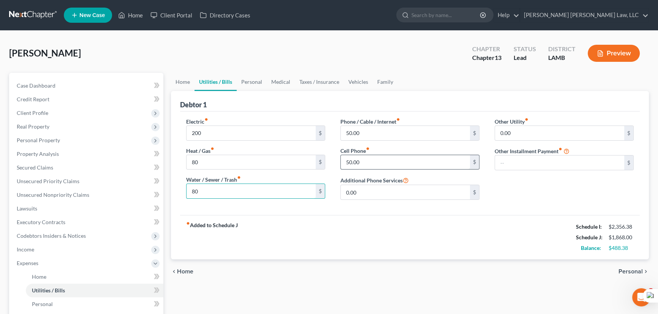
type input "80"
click at [382, 157] on input "50.00" at bounding box center [405, 162] width 129 height 14
type input "150"
click at [416, 139] on input "50.00" at bounding box center [405, 133] width 129 height 14
type input "100"
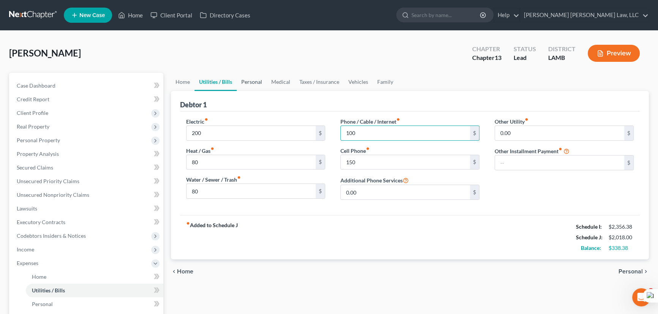
click at [247, 79] on link "Personal" at bounding box center [252, 82] width 30 height 18
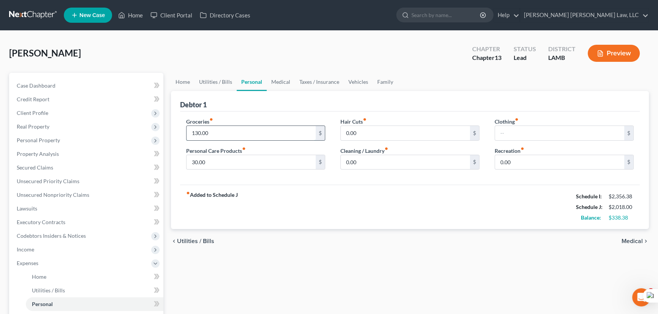
click at [245, 129] on input "130.00" at bounding box center [250, 133] width 129 height 14
type input "2"
type input "184.38"
click at [53, 129] on span "Real Property" at bounding box center [87, 127] width 153 height 14
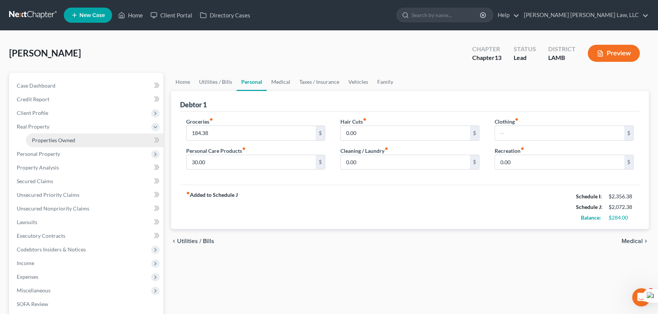
click at [94, 135] on link "Properties Owned" at bounding box center [94, 141] width 137 height 14
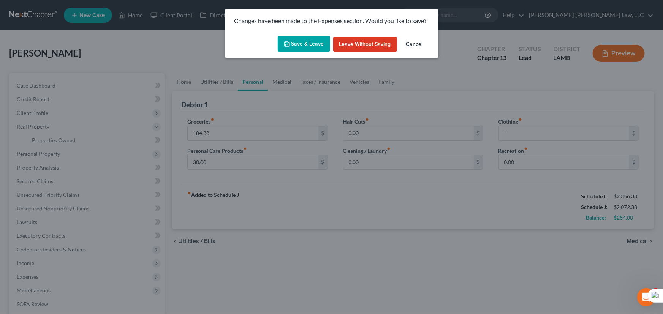
drag, startPoint x: 334, startPoint y: 32, endPoint x: 317, endPoint y: 44, distance: 20.8
click at [331, 34] on div "Changes have been made to the Expenses section. Would you like to save? Save & …" at bounding box center [331, 33] width 213 height 49
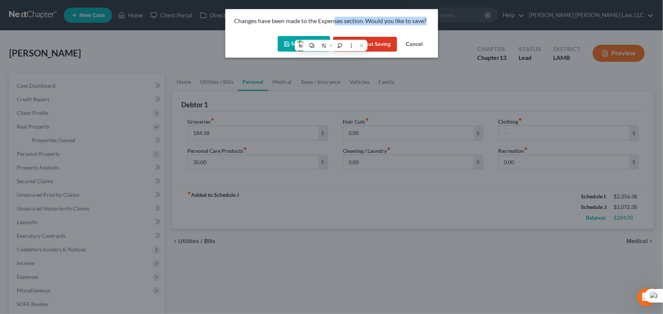
click at [317, 44] on div at bounding box center [326, 46] width 38 height 10
click at [287, 41] on icon "button" at bounding box center [287, 44] width 6 height 6
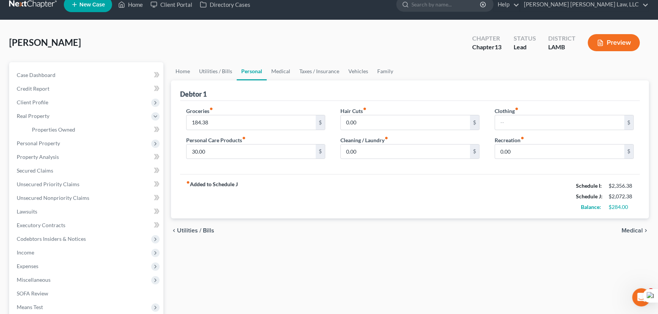
scroll to position [60, 0]
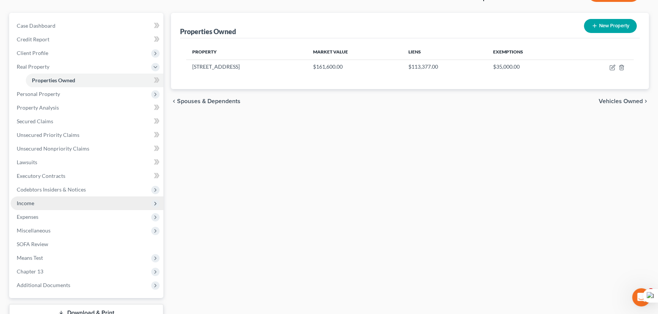
click at [126, 256] on ul "Case Dashboard Payments Invoices Payments Payments Credit Report Client Profile" at bounding box center [87, 155] width 153 height 273
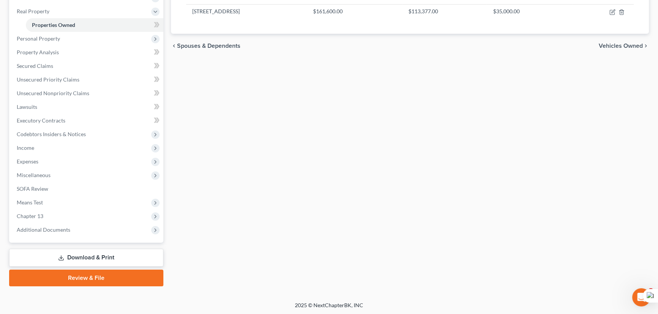
click at [118, 255] on link "Download & Print" at bounding box center [86, 258] width 154 height 18
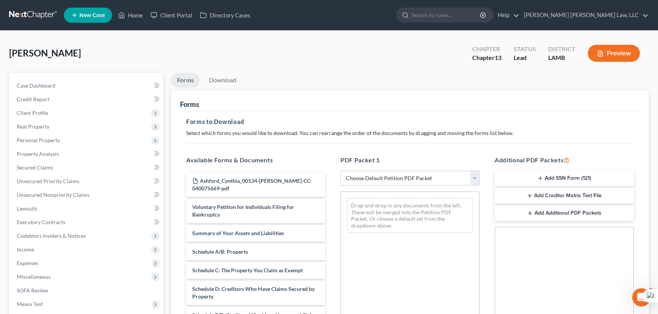
click at [410, 178] on select "Choose Default Petition PDF Packet Complete Bankruptcy Petition (all forms and …" at bounding box center [409, 178] width 139 height 15
select select "0"
click at [340, 171] on select "Choose Default Petition PDF Packet Complete Bankruptcy Petition (all forms and …" at bounding box center [409, 178] width 139 height 15
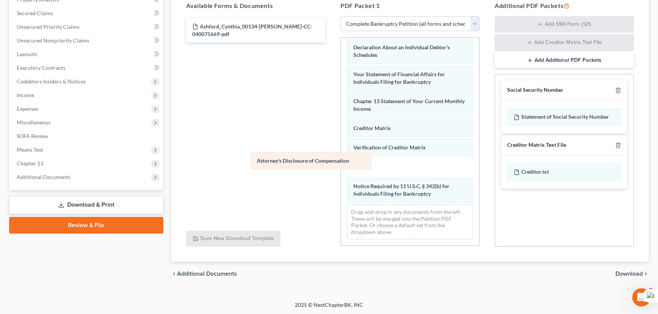
scroll to position [216, 0]
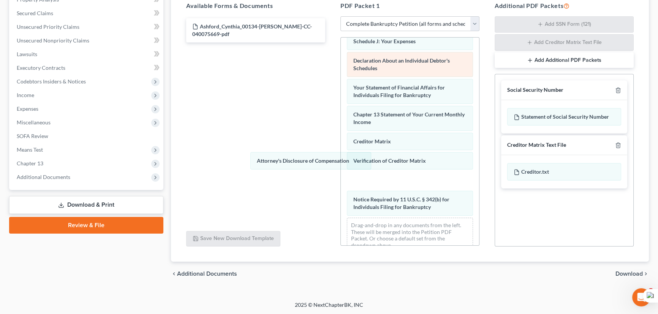
drag, startPoint x: 408, startPoint y: 190, endPoint x: 404, endPoint y: 76, distance: 114.0
click at [341, 90] on div "Attorney's Disclosure of Compensation Voluntary Petition for Individuals Filing…" at bounding box center [410, 40] width 138 height 437
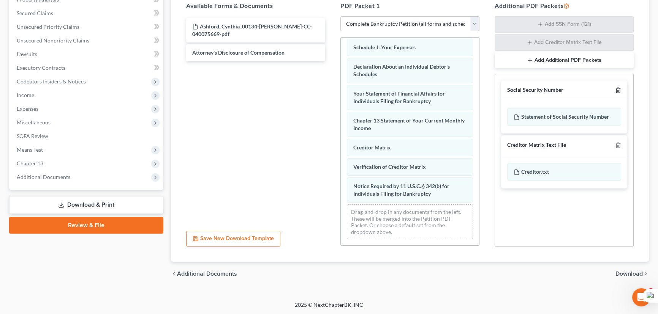
click at [616, 87] on icon "button" at bounding box center [618, 90] width 6 height 6
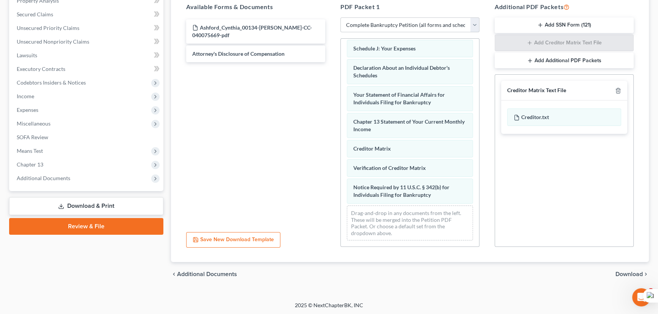
scroll to position [0, 0]
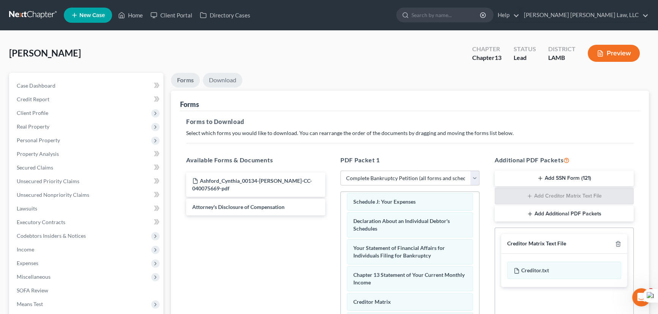
click at [230, 79] on link "Download" at bounding box center [222, 80] width 39 height 15
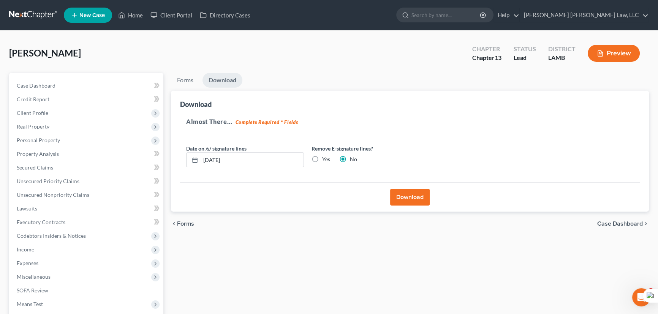
click at [407, 194] on button "Download" at bounding box center [409, 197] width 39 height 17
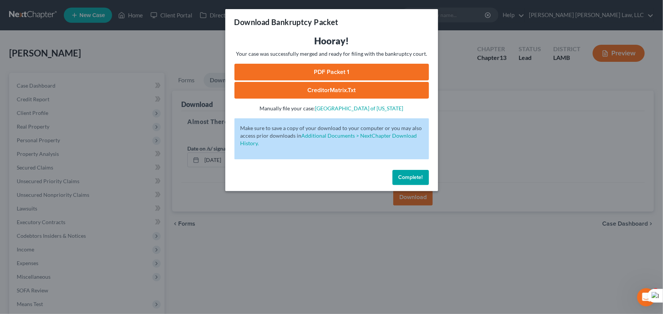
click at [354, 70] on link "PDF Packet 1" at bounding box center [331, 72] width 194 height 17
click at [418, 182] on button "Complete!" at bounding box center [410, 177] width 36 height 15
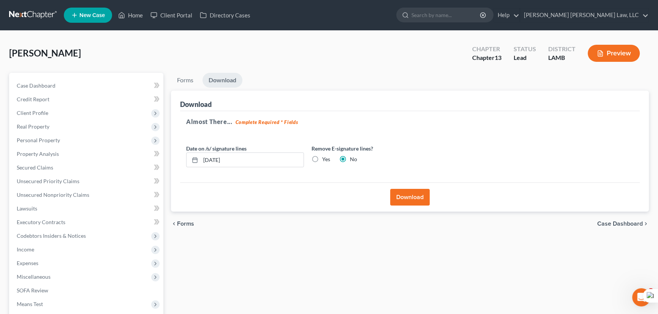
click at [22, 17] on link at bounding box center [33, 15] width 49 height 14
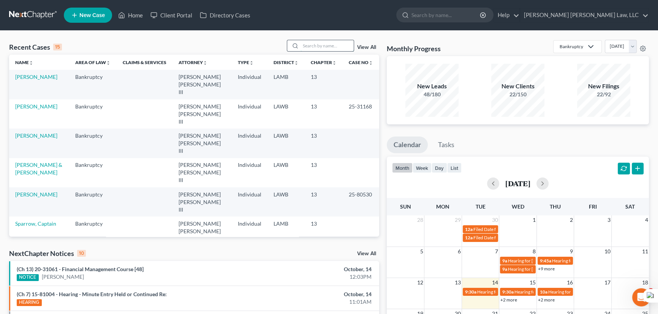
click at [324, 45] on input "search" at bounding box center [326, 45] width 53 height 11
type input "heckard"
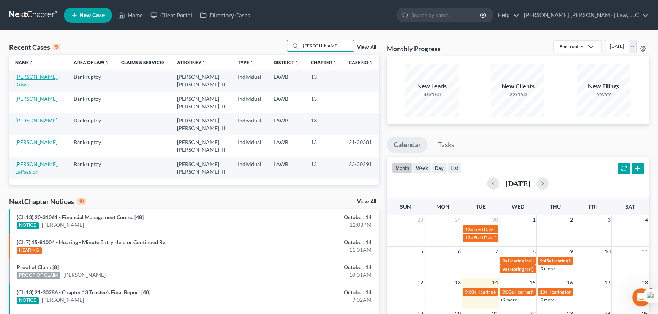
click at [45, 77] on link "Heckard, Kilwa" at bounding box center [36, 81] width 43 height 14
